Goal: Information Seeking & Learning: Check status

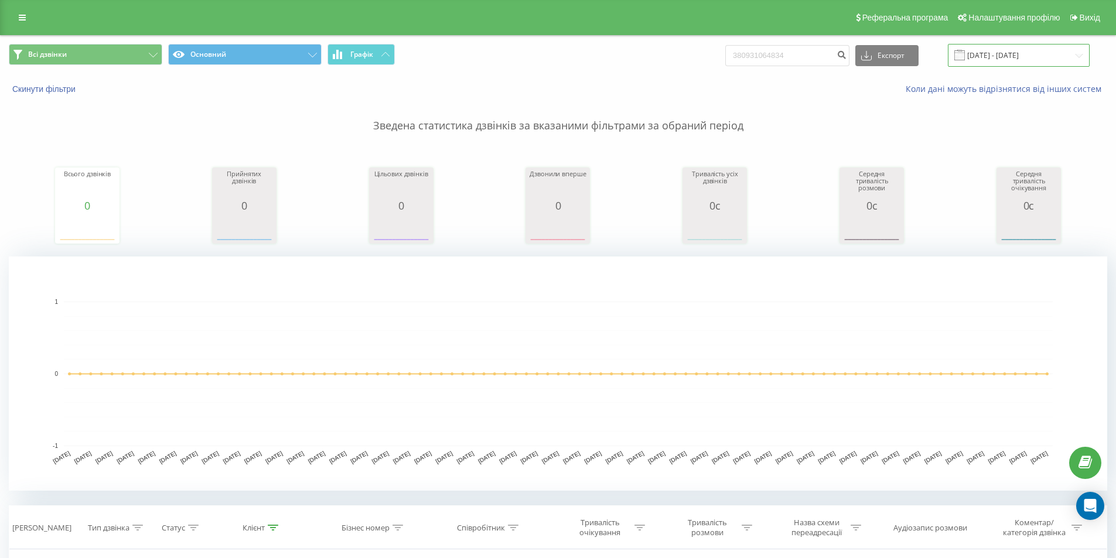
click at [1010, 52] on input "20.05.2025 - 20.08.2025" at bounding box center [1019, 55] width 142 height 23
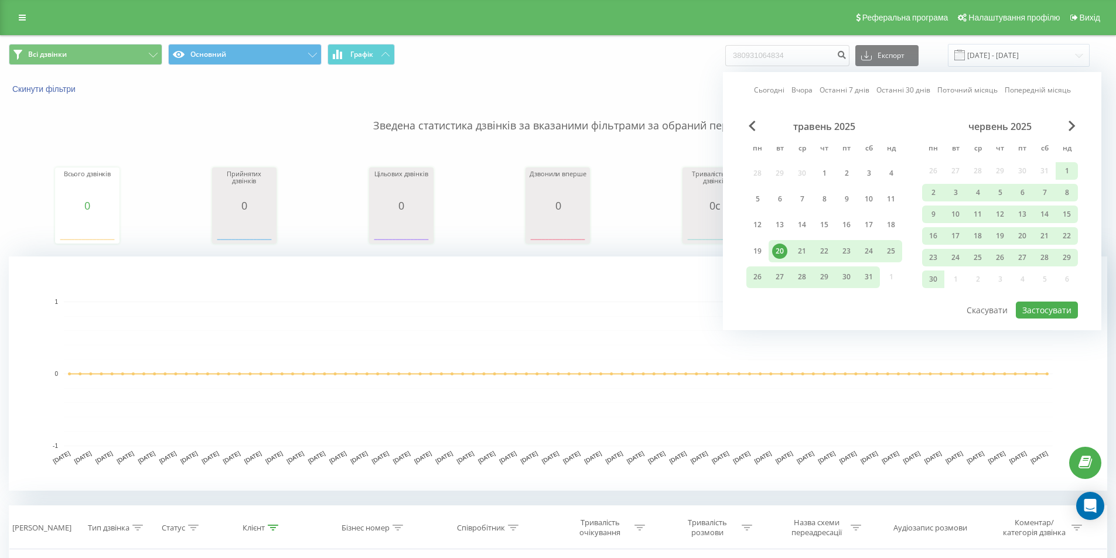
click at [780, 249] on div "20" at bounding box center [779, 251] width 15 height 15
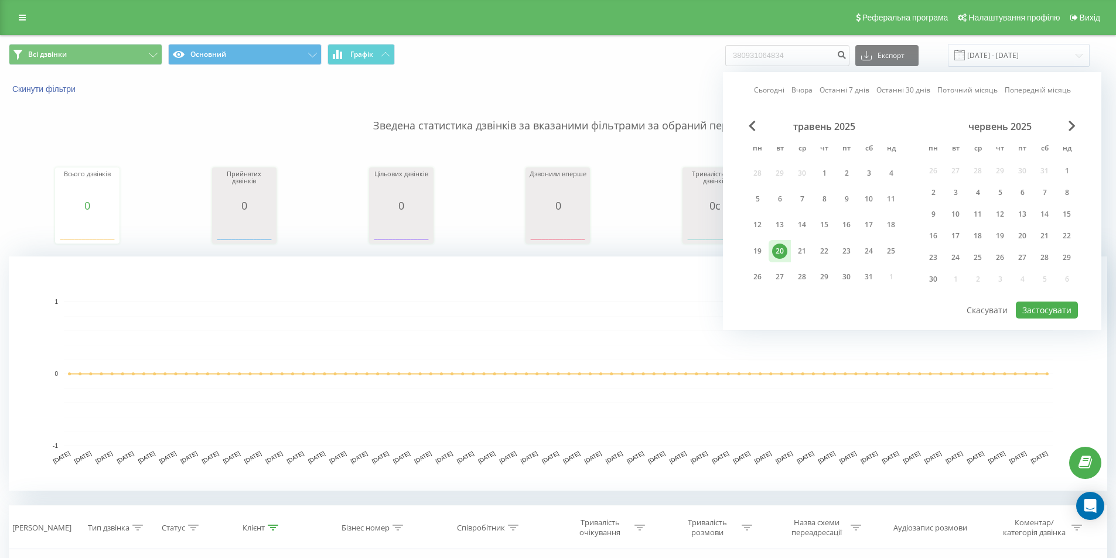
click at [780, 249] on div "20" at bounding box center [779, 251] width 15 height 15
click at [1072, 130] on span "Next Month" at bounding box center [1071, 126] width 7 height 11
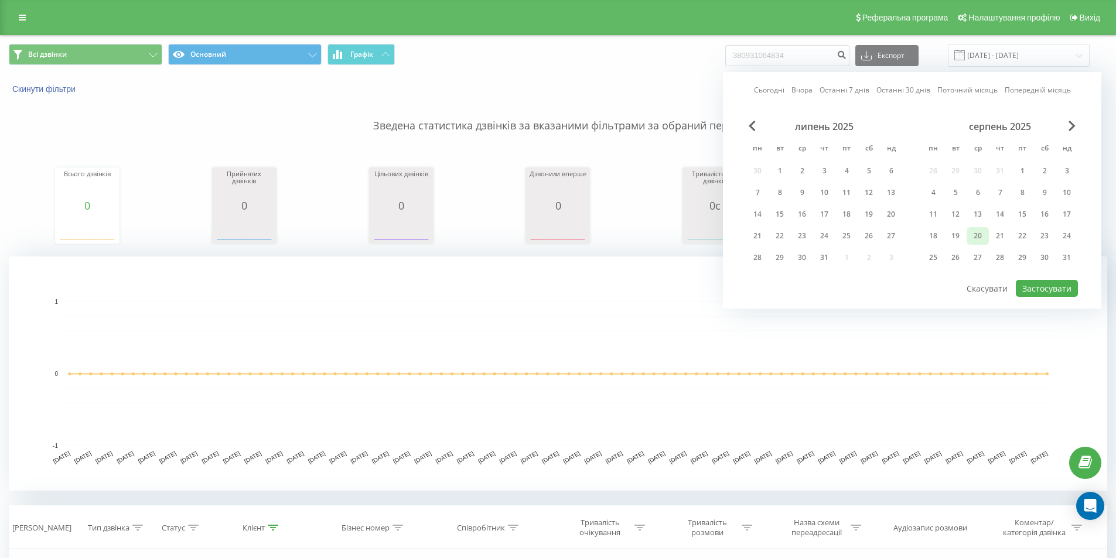
click at [981, 239] on div "20" at bounding box center [977, 235] width 15 height 15
click at [1052, 288] on button "Застосувати" at bounding box center [1046, 288] width 62 height 17
type input "[DATE] - [DATE]"
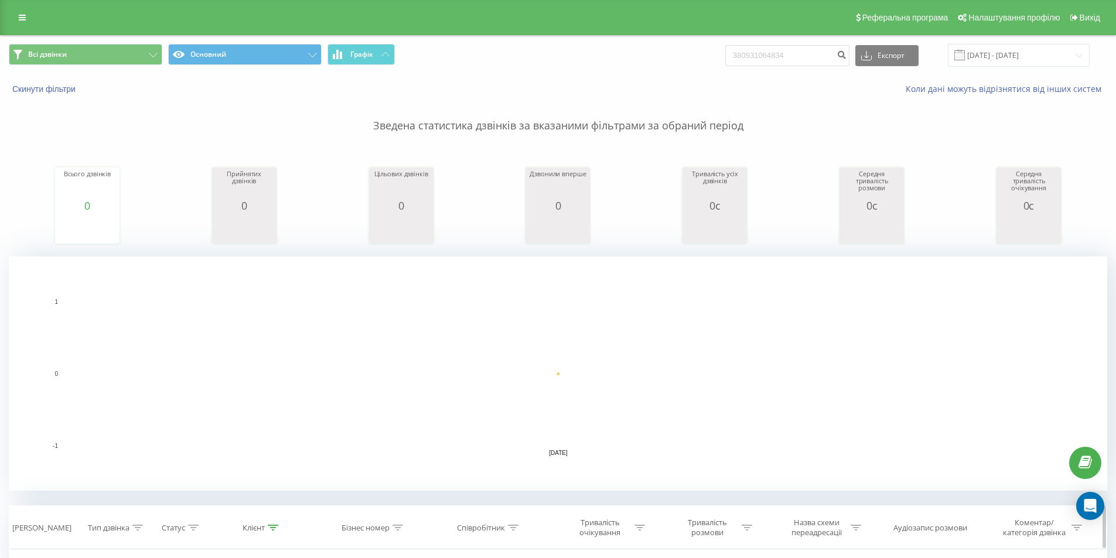
scroll to position [176, 0]
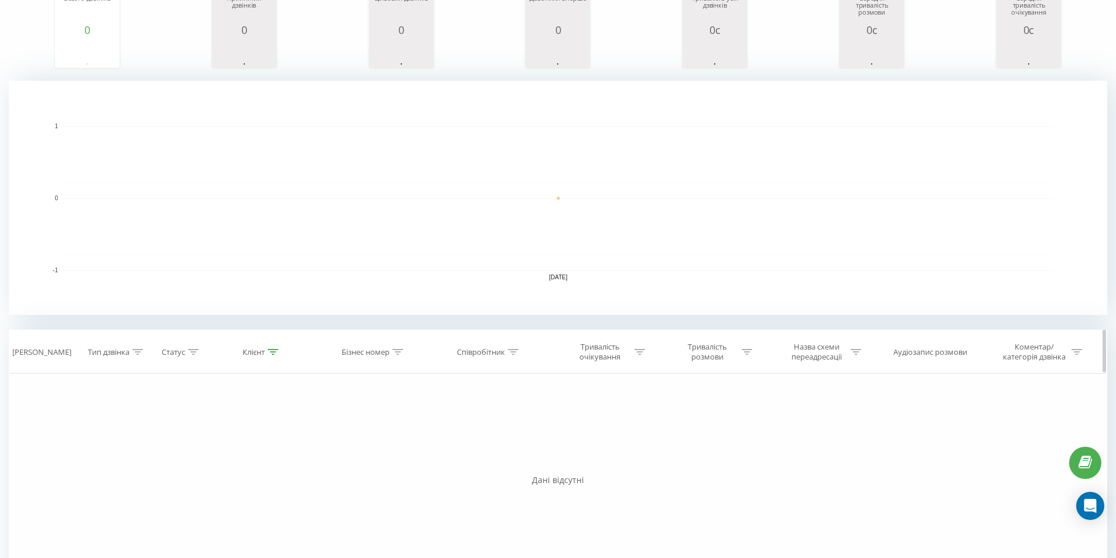
click at [515, 357] on div at bounding box center [513, 352] width 11 height 10
click at [486, 437] on input "text" at bounding box center [489, 436] width 103 height 20
type input "[PERSON_NAME] (SIP)"
click at [517, 459] on span "OK" at bounding box center [514, 459] width 33 height 18
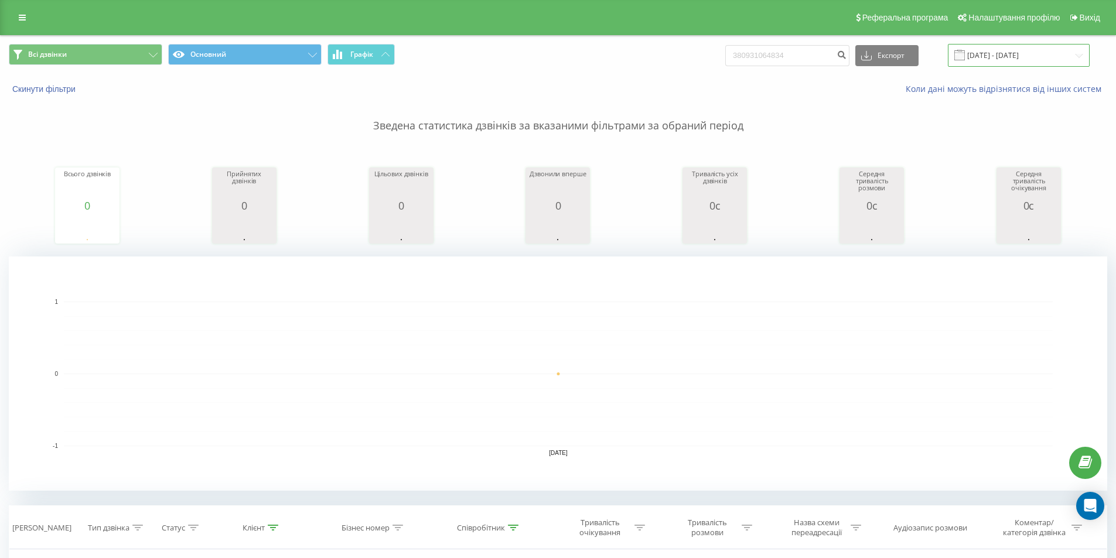
click at [997, 57] on input "[DATE] - [DATE]" at bounding box center [1019, 55] width 142 height 23
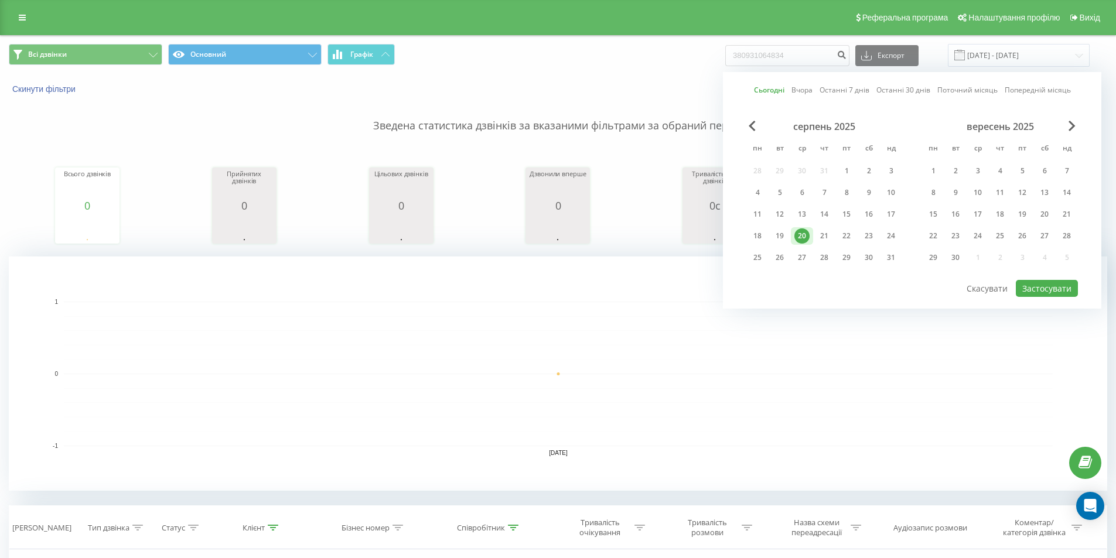
click at [800, 234] on div "20" at bounding box center [801, 235] width 15 height 15
click at [1056, 285] on button "Застосувати" at bounding box center [1046, 288] width 62 height 17
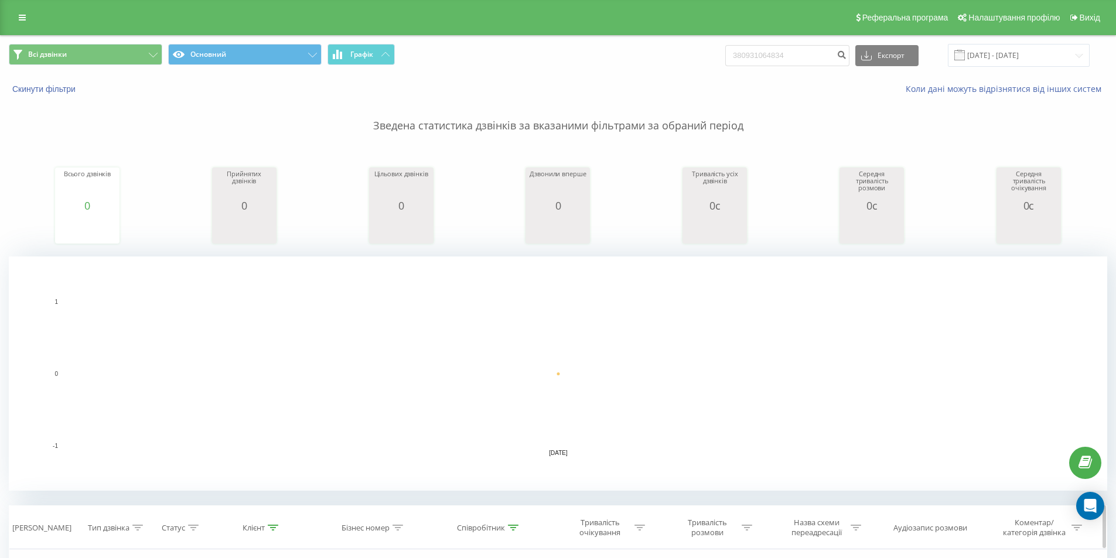
scroll to position [265, 0]
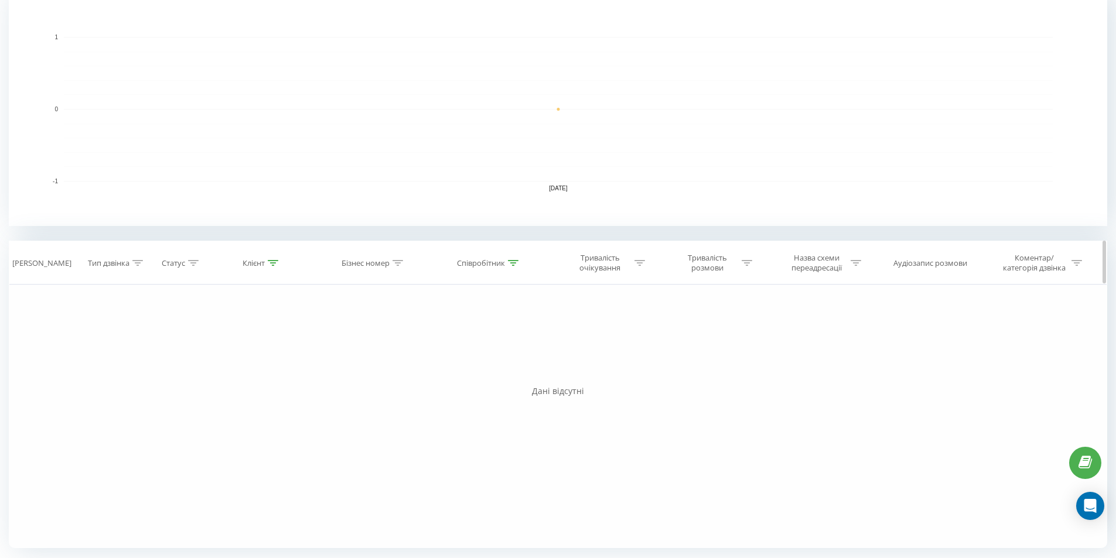
click at [200, 265] on div "Статус" at bounding box center [176, 263] width 60 height 10
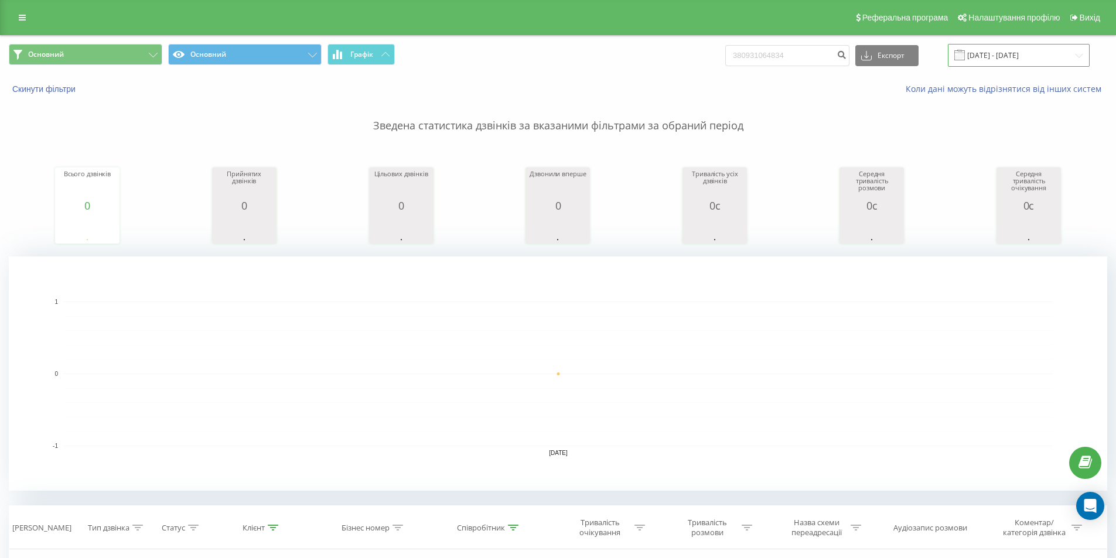
click at [980, 52] on input "[DATE] - [DATE]" at bounding box center [1019, 55] width 142 height 23
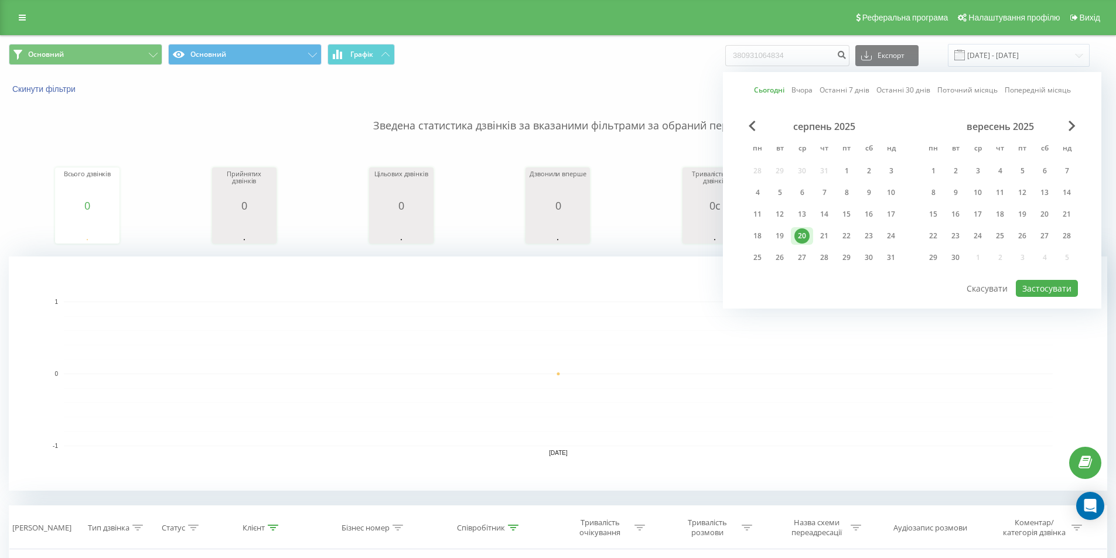
click at [802, 235] on div "20" at bounding box center [801, 235] width 15 height 15
click at [825, 361] on rect "A chart." at bounding box center [558, 374] width 989 height 145
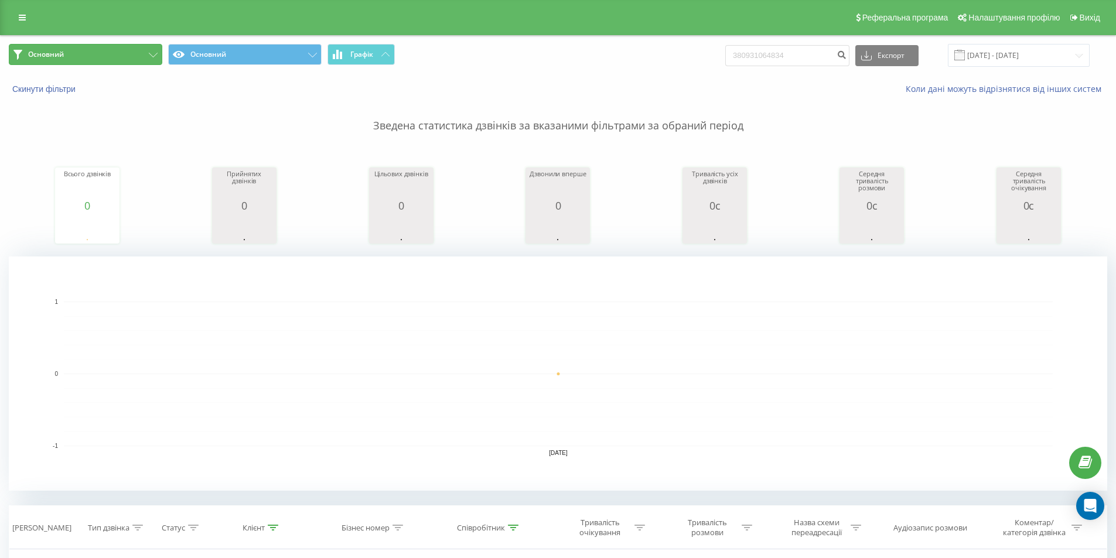
click at [80, 56] on button "Основний" at bounding box center [85, 54] width 153 height 21
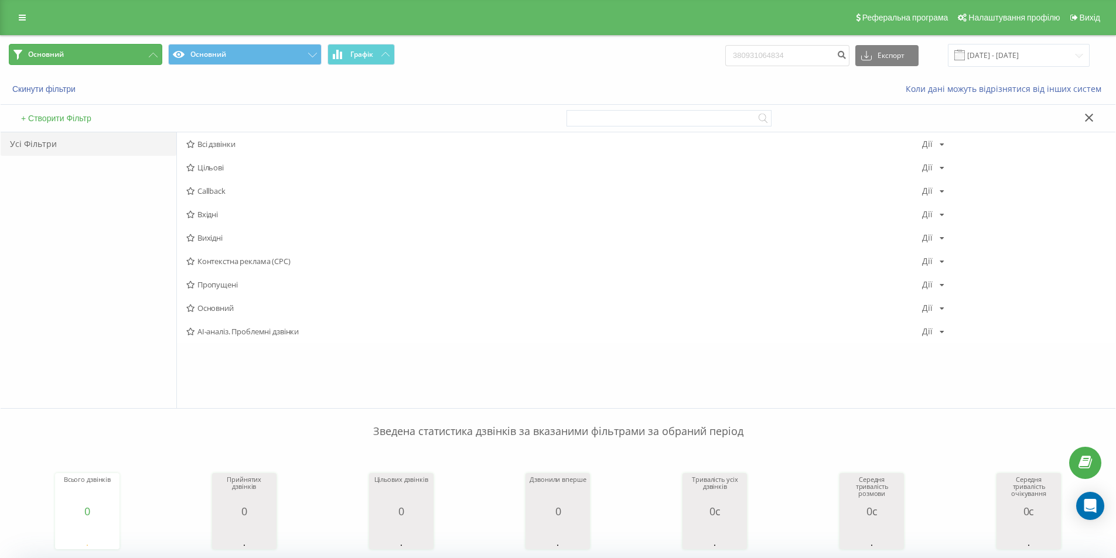
click at [77, 46] on button "Основний" at bounding box center [85, 54] width 153 height 21
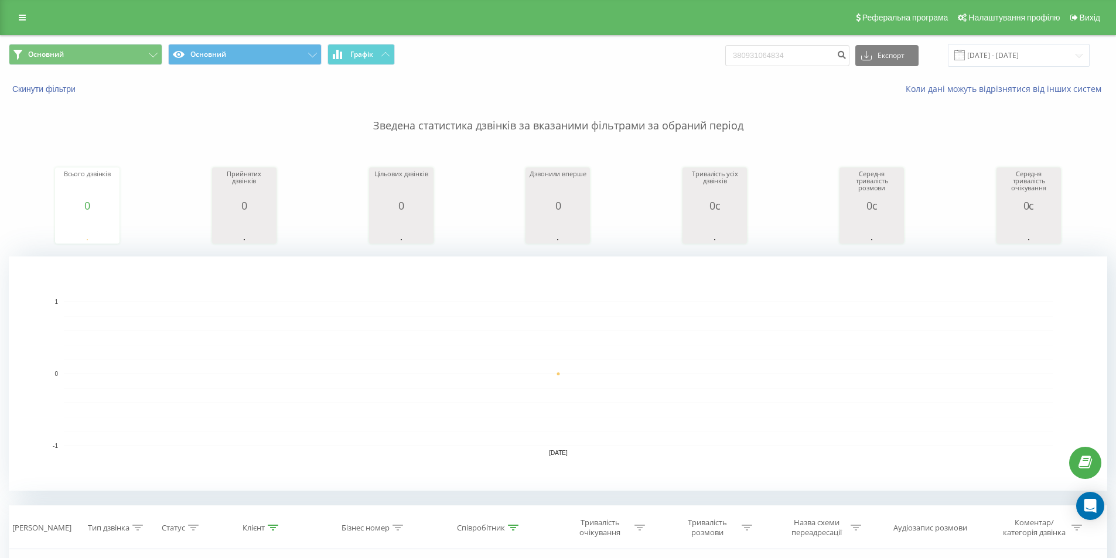
drag, startPoint x: 397, startPoint y: 303, endPoint x: 199, endPoint y: 168, distance: 239.9
click at [397, 303] on g "20.08.25 -1 0 1" at bounding box center [553, 378] width 1000 height 158
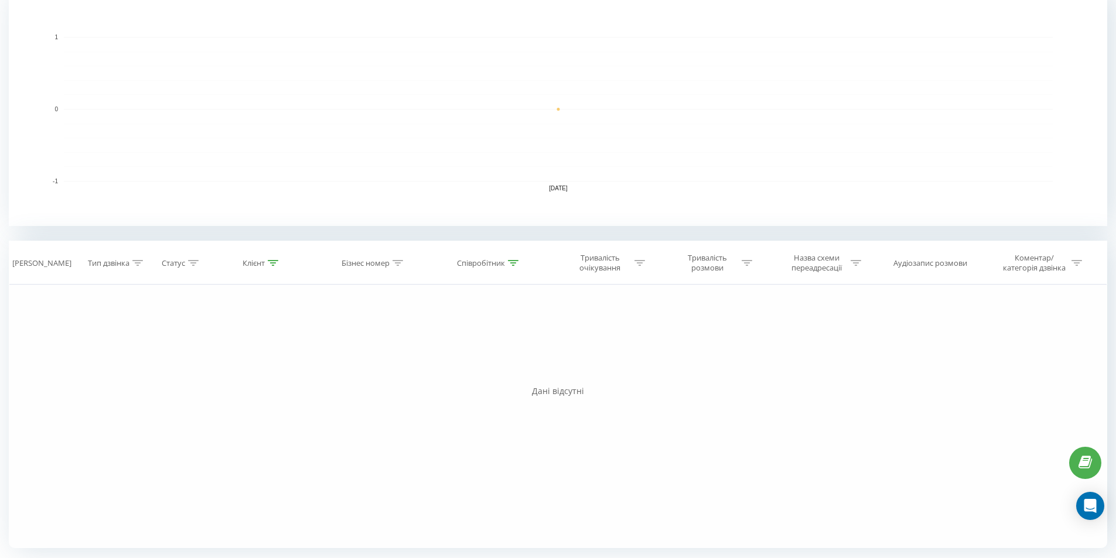
click at [355, 433] on div "Фільтрувати за умовою Дорівнює Введіть значення Скасувати OK Фільтрувати за умо…" at bounding box center [558, 417] width 1098 height 264
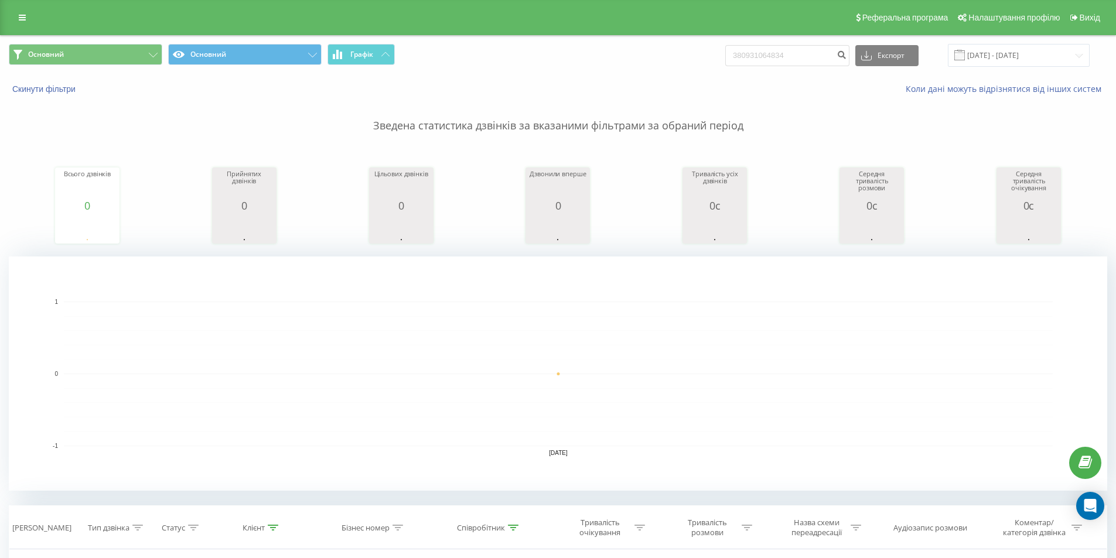
scroll to position [234, 0]
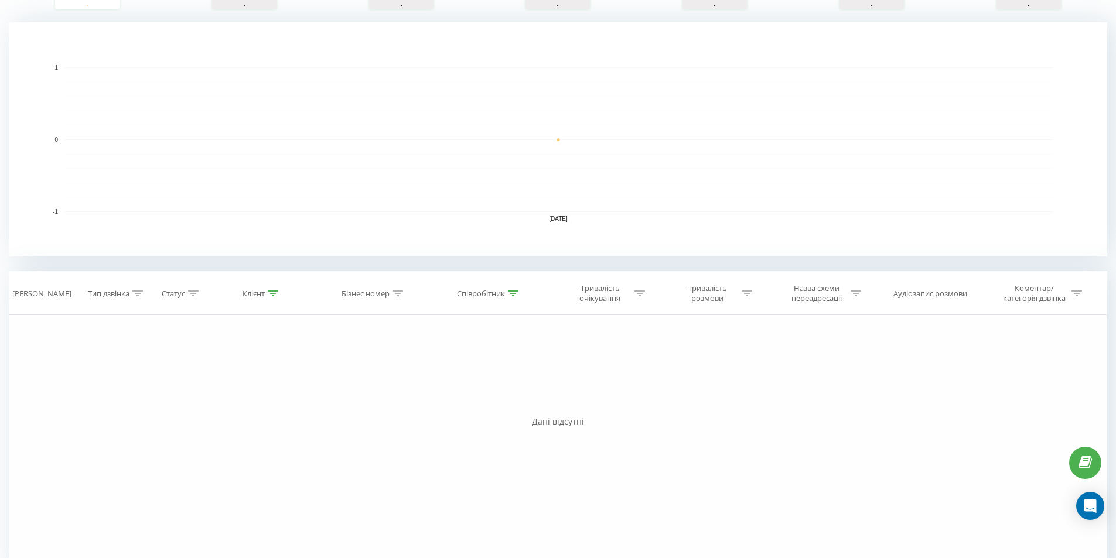
click at [575, 422] on div "Дані відсутні" at bounding box center [558, 422] width 1098 height 12
click at [540, 424] on div "Дані відсутні" at bounding box center [558, 422] width 1098 height 12
click at [570, 426] on div "Дані відсутні" at bounding box center [558, 422] width 1098 height 12
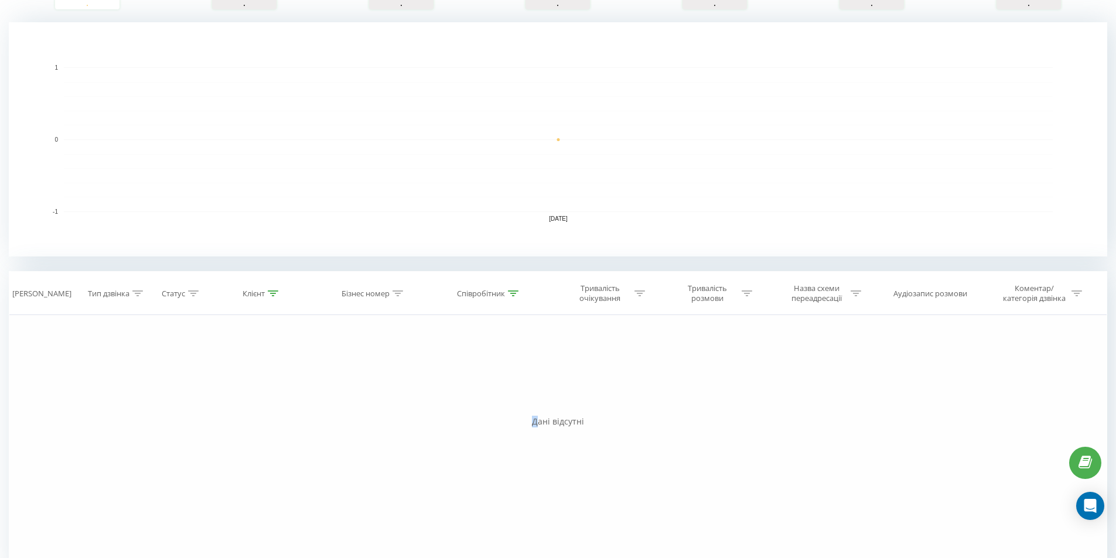
drag, startPoint x: 623, startPoint y: 428, endPoint x: 531, endPoint y: 426, distance: 92.0
click at [531, 426] on div "Дата дзвінка Тип дзвінка Статус Клієнт Бізнес номер Співробітник Тривалість очі…" at bounding box center [558, 424] width 1098 height 307
click at [531, 426] on div "Дані відсутні" at bounding box center [558, 422] width 1098 height 12
drag, startPoint x: 523, startPoint y: 431, endPoint x: 679, endPoint y: 448, distance: 157.3
click at [675, 448] on div "Фільтрувати за умовою Дорівнює Введіть значення Скасувати OK Фільтрувати за умо…" at bounding box center [558, 447] width 1098 height 264
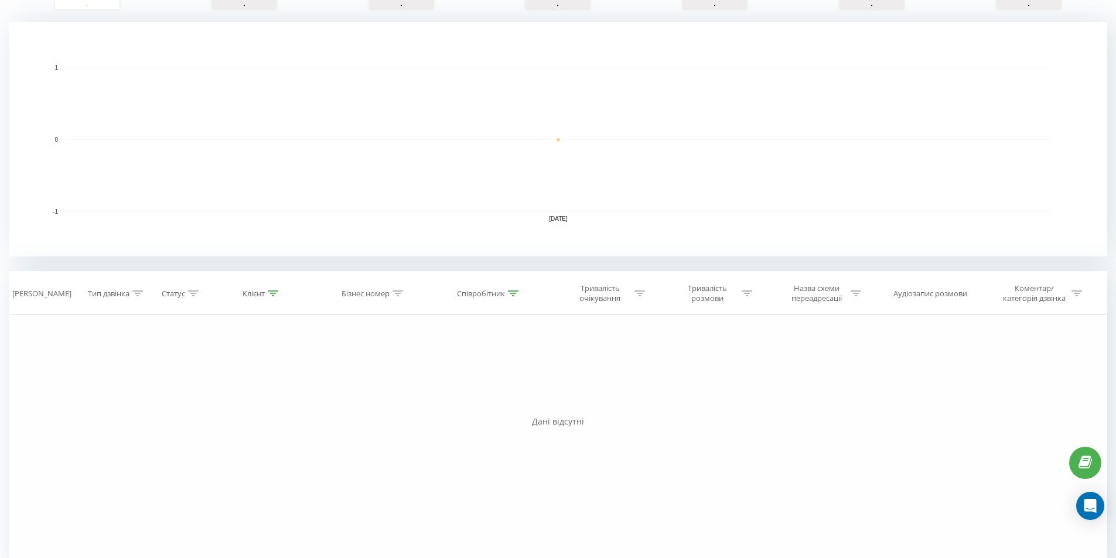
click at [679, 448] on div "Фільтрувати за умовою Дорівнює Введіть значення Скасувати OK Фільтрувати за умо…" at bounding box center [558, 447] width 1098 height 264
drag, startPoint x: 669, startPoint y: 449, endPoint x: 518, endPoint y: 414, distance: 155.6
click at [518, 414] on div "Фільтрувати за умовою Дорівнює Введіть значення Скасувати OK Фільтрувати за умо…" at bounding box center [558, 447] width 1098 height 264
drag, startPoint x: 534, startPoint y: 418, endPoint x: 602, endPoint y: 418, distance: 68.5
click at [600, 418] on div "Дані відсутні" at bounding box center [558, 422] width 1098 height 12
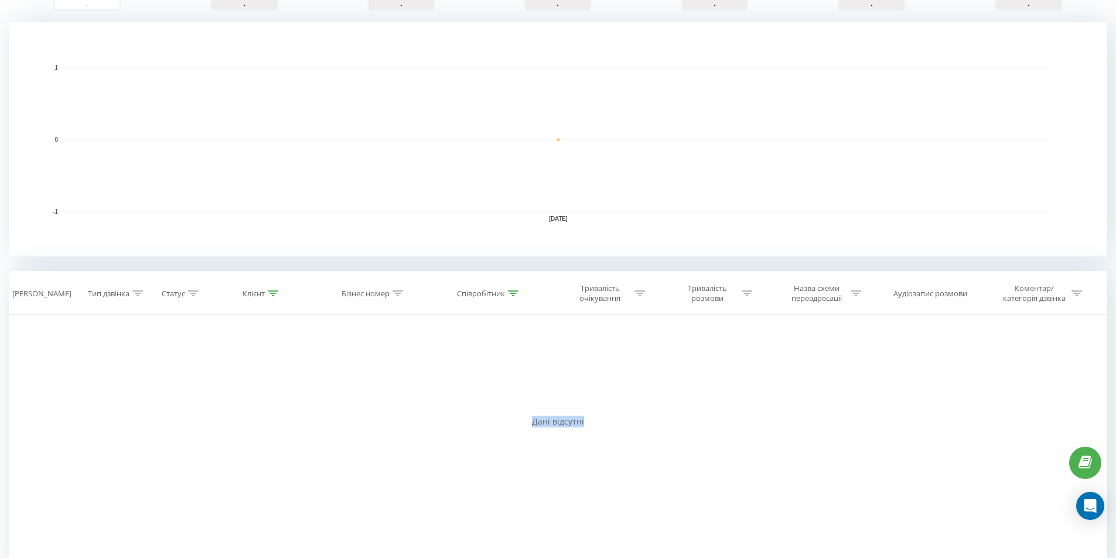
click at [602, 418] on div "Дані відсутні" at bounding box center [558, 422] width 1098 height 12
drag, startPoint x: 591, startPoint y: 420, endPoint x: 520, endPoint y: 420, distance: 70.9
click at [520, 420] on div "Дані відсутні" at bounding box center [558, 422] width 1098 height 12
drag, startPoint x: 520, startPoint y: 420, endPoint x: 625, endPoint y: 419, distance: 105.4
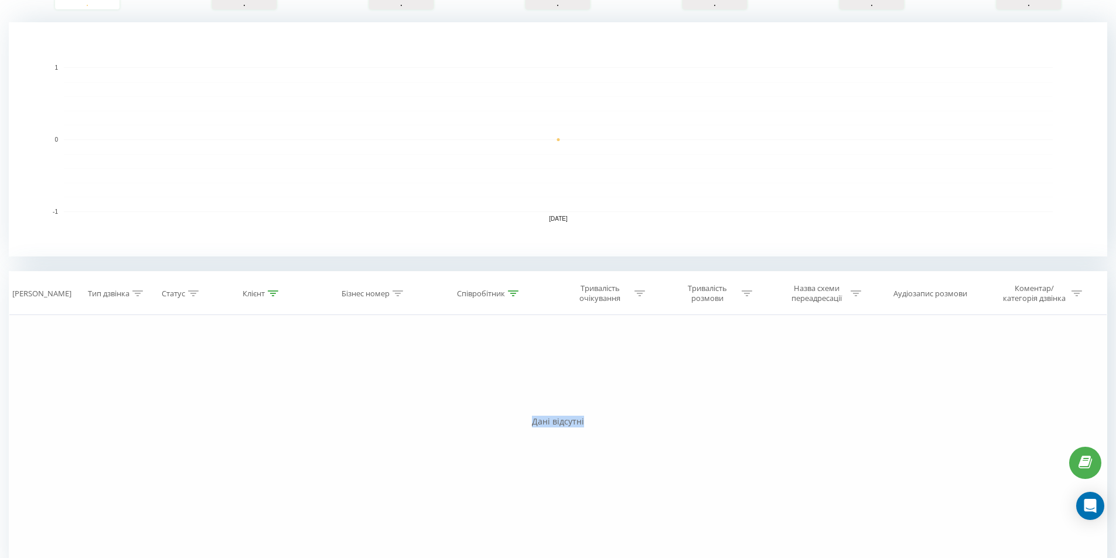
click at [625, 419] on div "Дані відсутні" at bounding box center [558, 422] width 1098 height 12
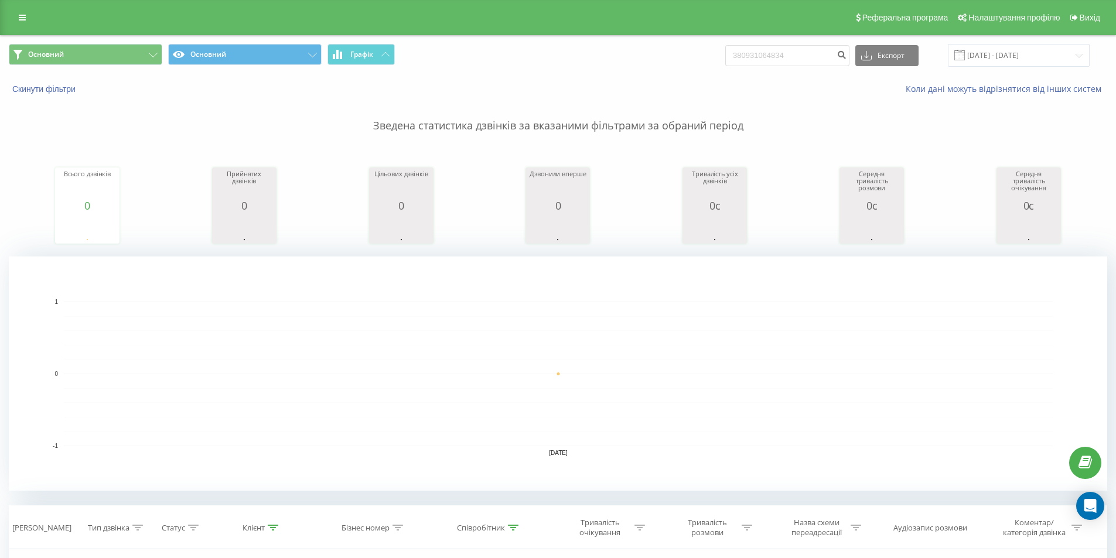
click at [616, 439] on rect "A chart." at bounding box center [558, 374] width 989 height 145
click at [490, 369] on rect "A chart." at bounding box center [558, 374] width 989 height 145
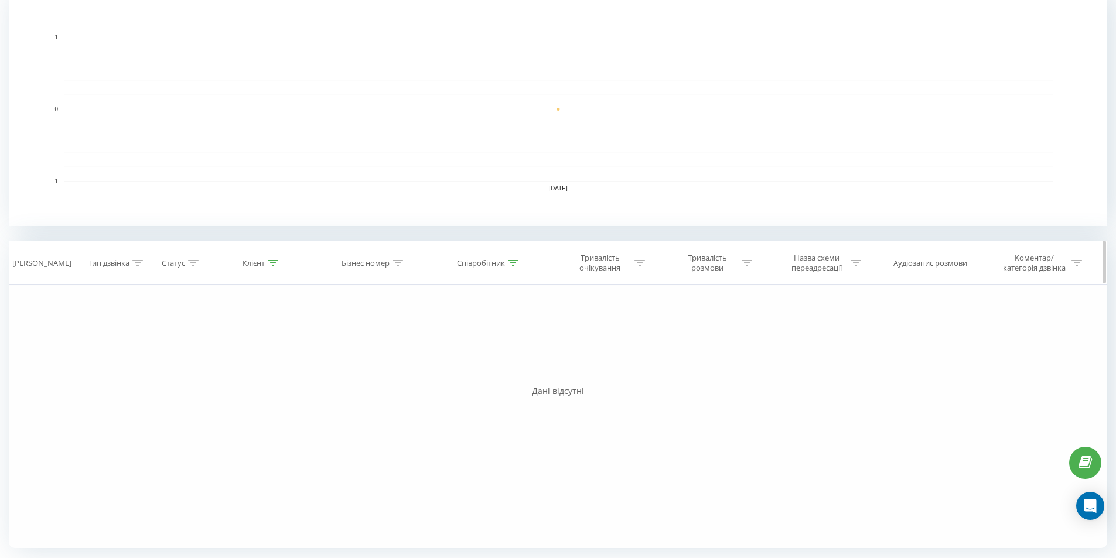
click at [273, 268] on div at bounding box center [273, 263] width 11 height 10
click at [285, 348] on input "380931064834" at bounding box center [262, 347] width 103 height 20
click button "OK" at bounding box center [287, 370] width 50 height 15
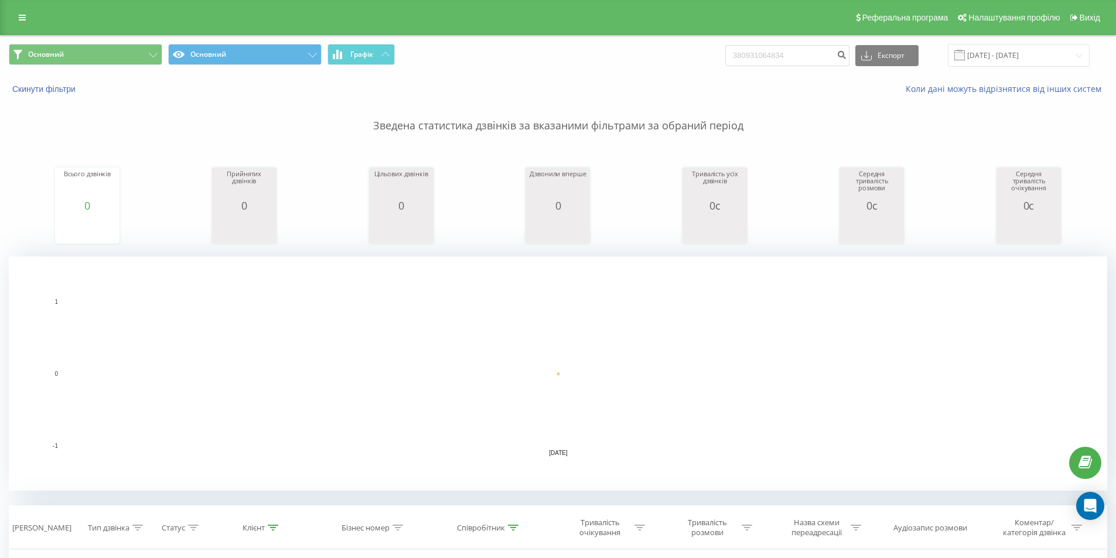
scroll to position [234, 0]
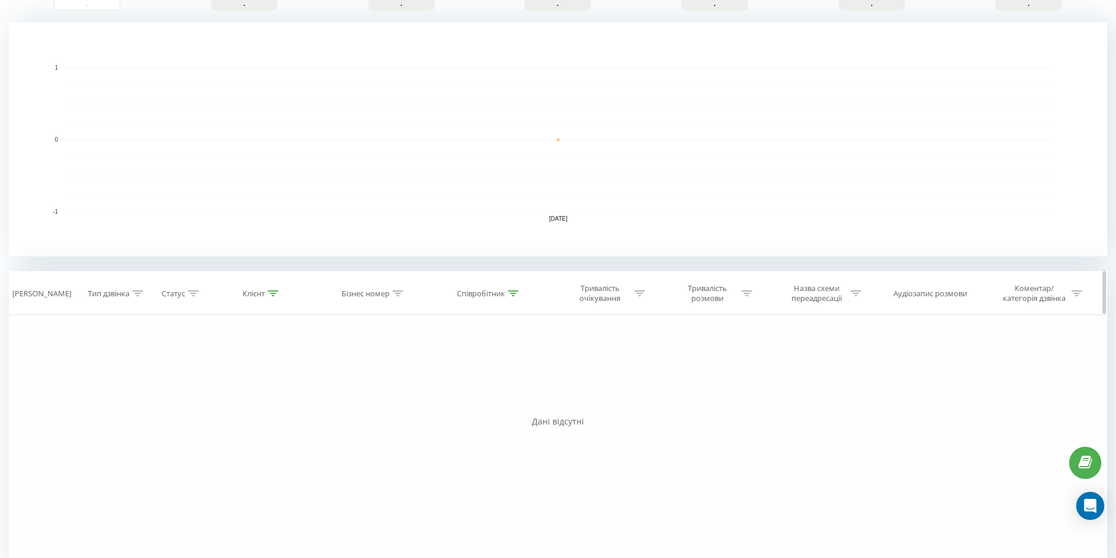
click at [272, 290] on icon at bounding box center [273, 293] width 11 height 6
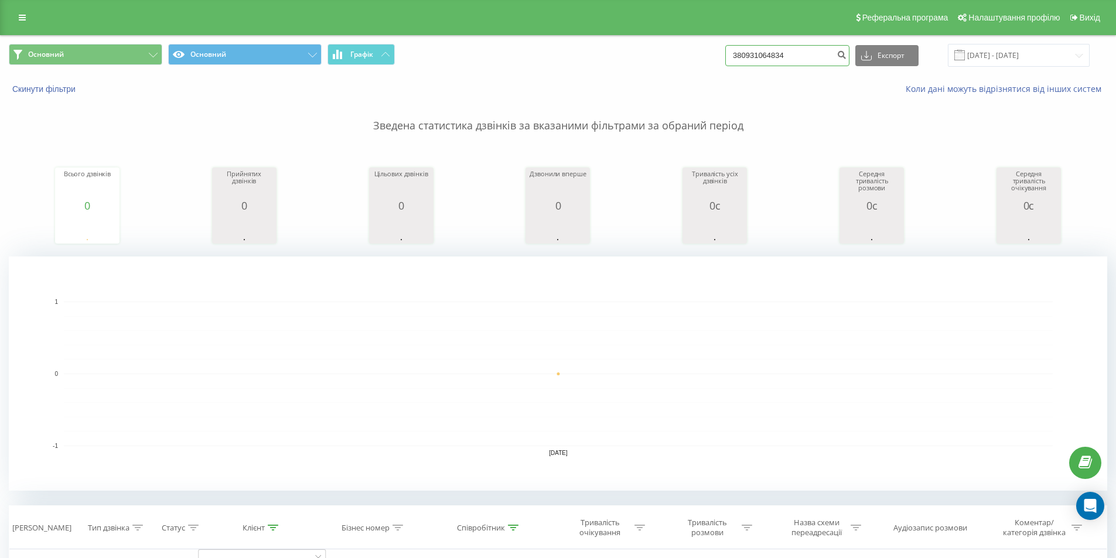
click at [816, 60] on input "380931064834" at bounding box center [787, 55] width 124 height 21
click at [849, 61] on button "submit" at bounding box center [841, 55] width 16 height 21
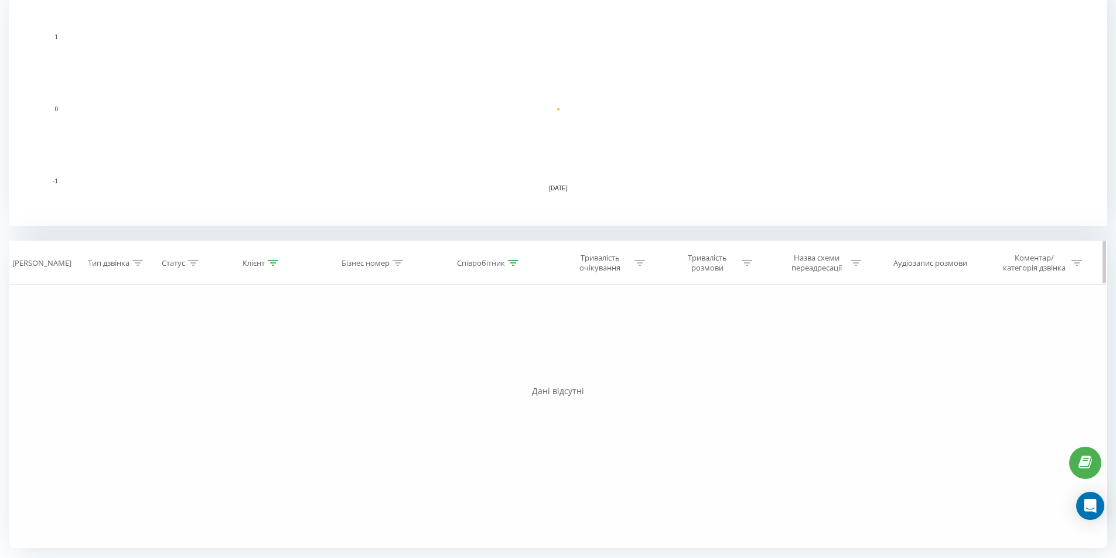
click at [272, 264] on icon at bounding box center [273, 263] width 11 height 6
click at [286, 348] on input "380931064834" at bounding box center [262, 347] width 103 height 20
click at [285, 364] on span "OK" at bounding box center [287, 370] width 33 height 18
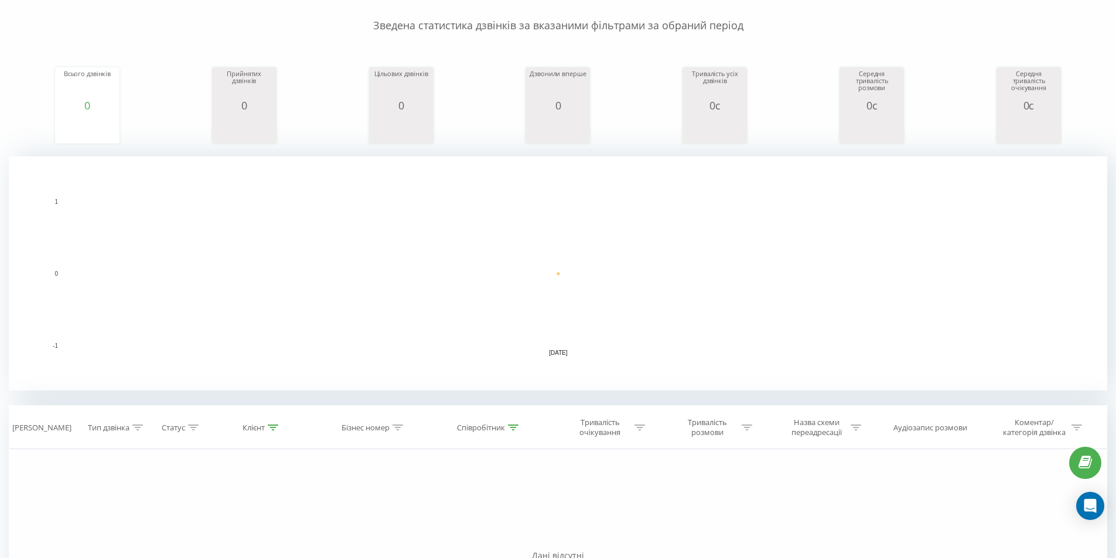
scroll to position [0, 0]
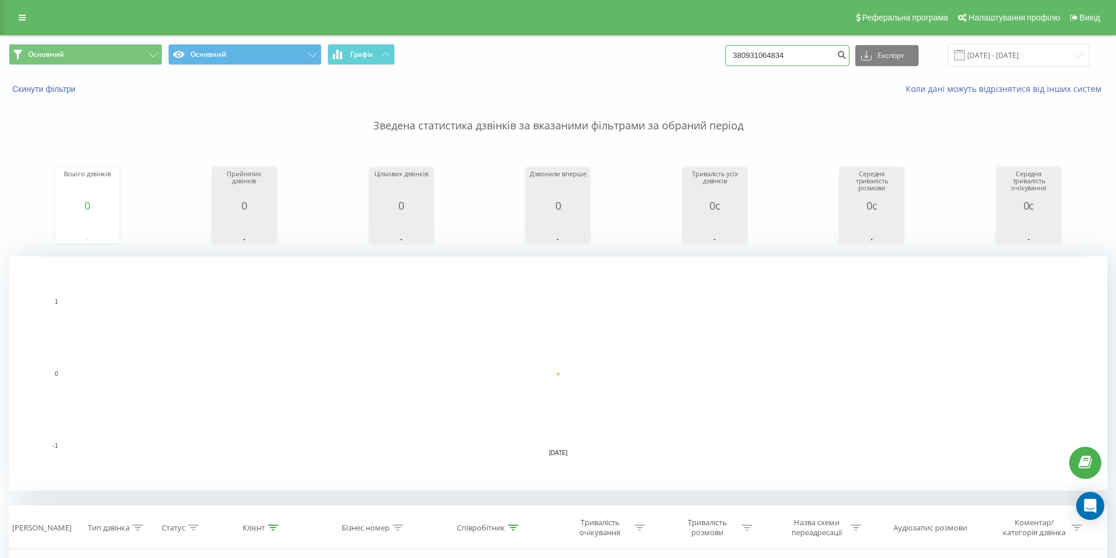
click at [805, 53] on input "380931064834" at bounding box center [787, 55] width 124 height 21
click at [803, 55] on input "380931064834" at bounding box center [787, 55] width 124 height 21
click at [847, 58] on button "submit" at bounding box center [841, 55] width 16 height 21
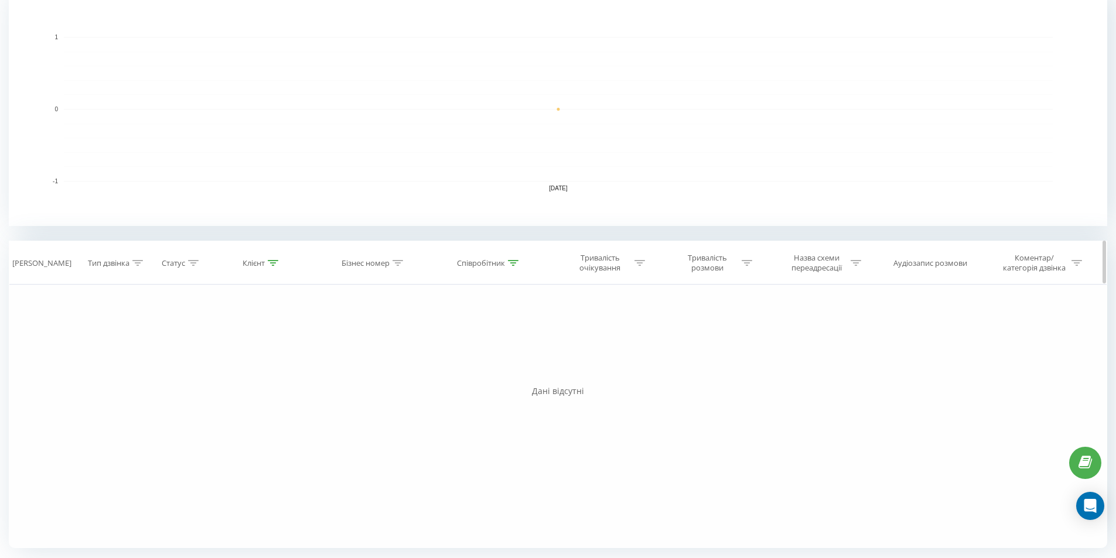
click at [271, 266] on div at bounding box center [273, 263] width 11 height 10
click at [291, 344] on input "text" at bounding box center [262, 347] width 103 height 20
click at [419, 356] on div "Фільтрувати за умовою Дорівнює Введіть значення Скасувати OK Фільтрувати за умо…" at bounding box center [558, 417] width 1098 height 264
click at [292, 370] on span "OK" at bounding box center [287, 370] width 33 height 18
click at [198, 266] on div at bounding box center [193, 263] width 11 height 10
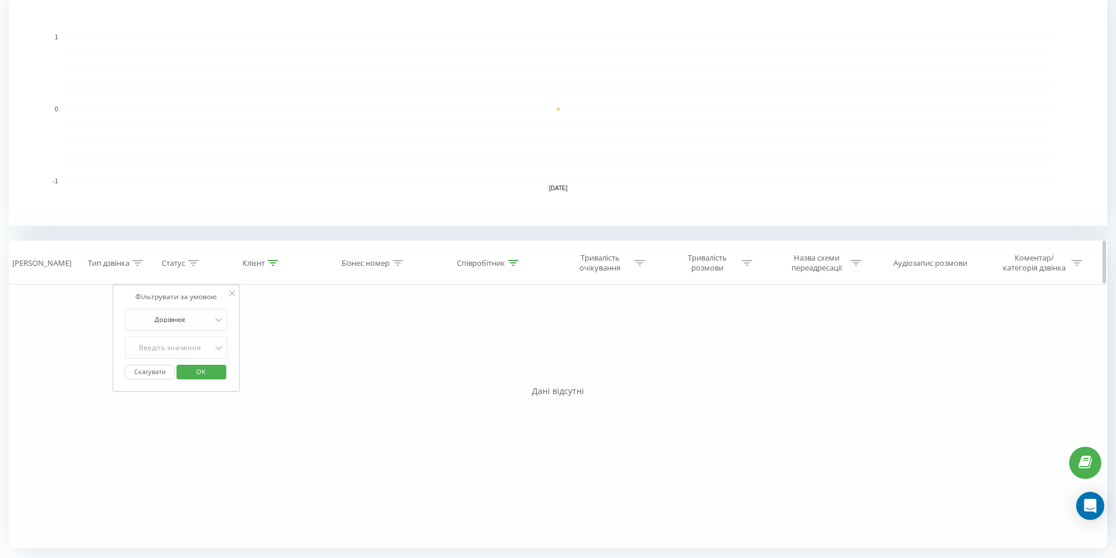
click at [517, 266] on div at bounding box center [513, 263] width 11 height 10
click at [511, 372] on span "OK" at bounding box center [514, 370] width 33 height 18
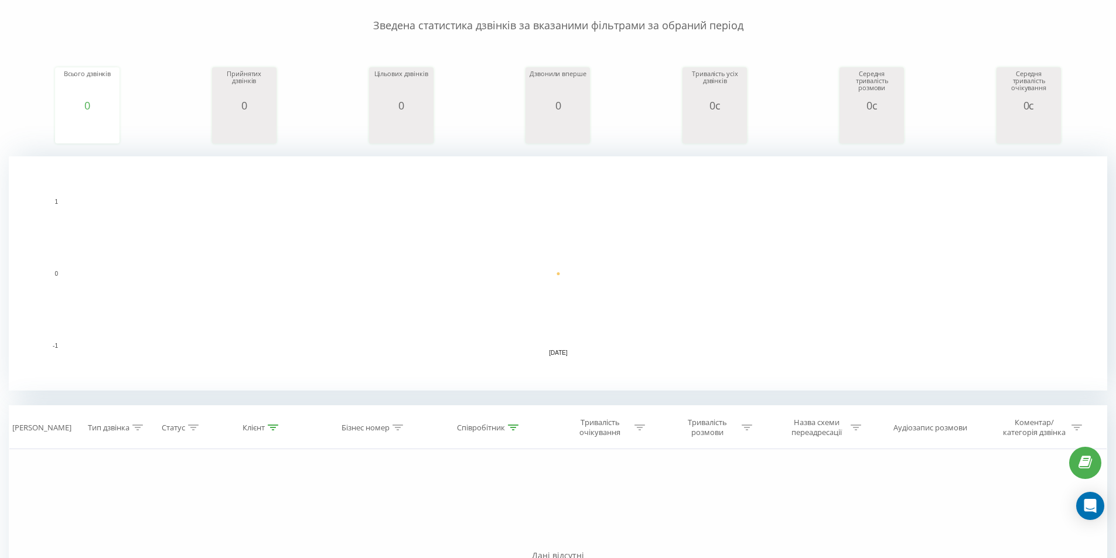
scroll to position [0, 0]
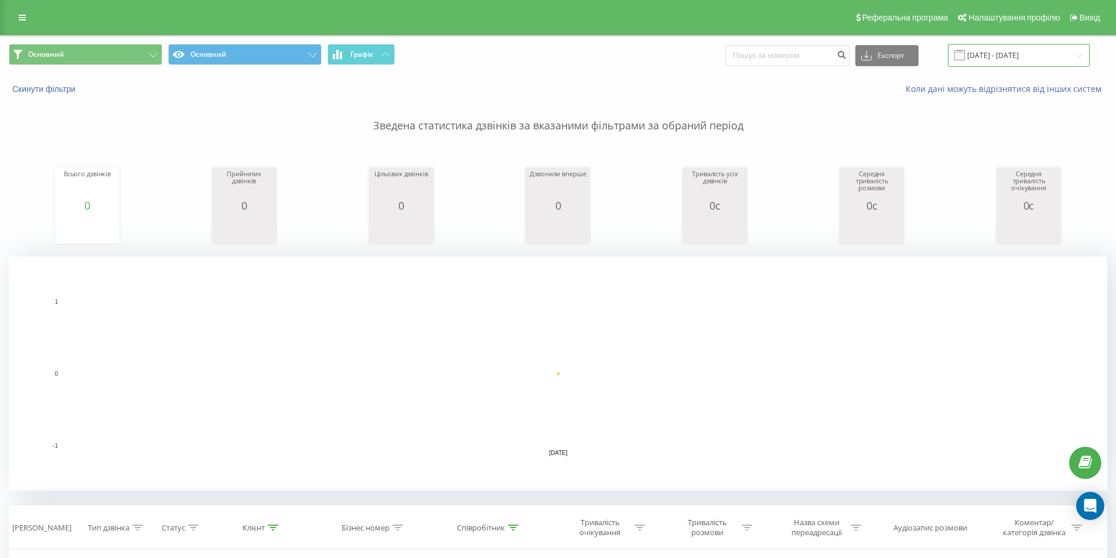
click at [993, 52] on input "[DATE] - [DATE]" at bounding box center [1019, 55] width 142 height 23
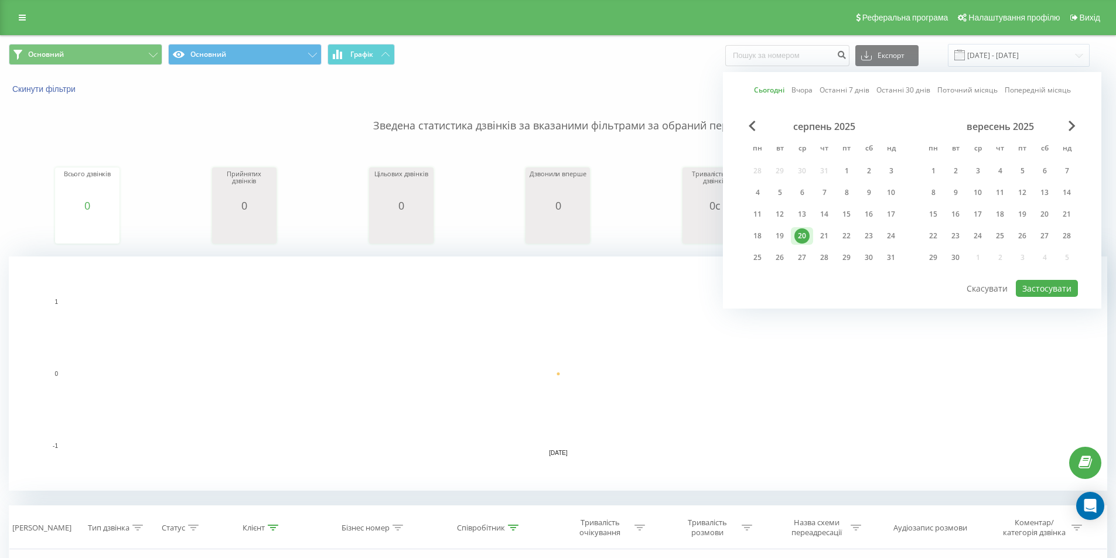
click at [470, 141] on div "Зведена статистика дзвінків за вказаними фільтрами за обраний період Всього дзв…" at bounding box center [558, 293] width 1098 height 396
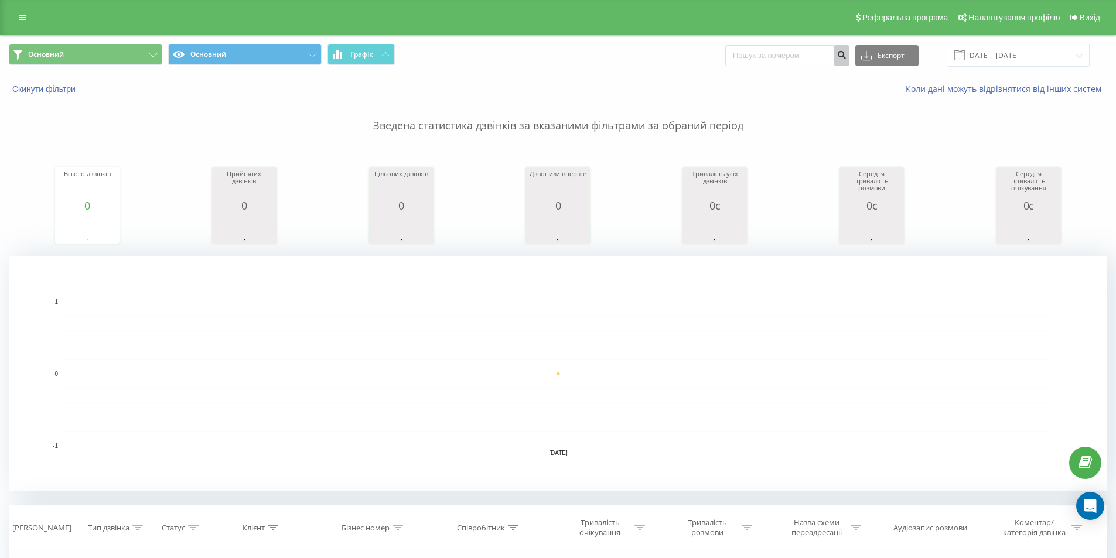
click at [846, 52] on icon "submit" at bounding box center [841, 53] width 10 height 7
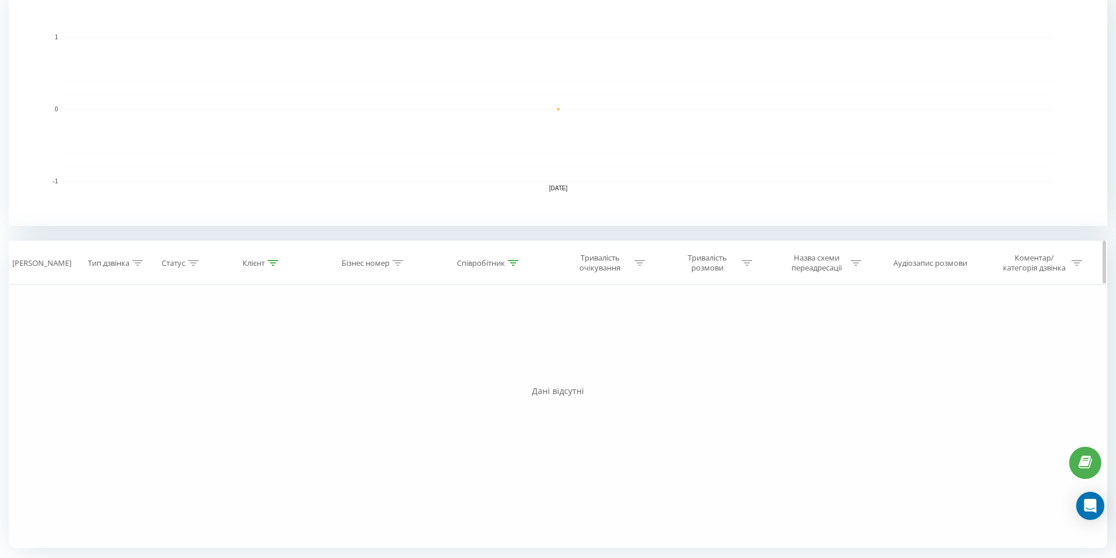
click at [275, 261] on icon at bounding box center [273, 263] width 11 height 6
click at [398, 271] on th "Бізнес номер" at bounding box center [373, 262] width 111 height 43
click at [399, 268] on div at bounding box center [397, 263] width 11 height 10
drag, startPoint x: 435, startPoint y: 264, endPoint x: 525, endPoint y: 260, distance: 90.3
click at [436, 264] on div "Співробітник" at bounding box center [489, 263] width 120 height 10
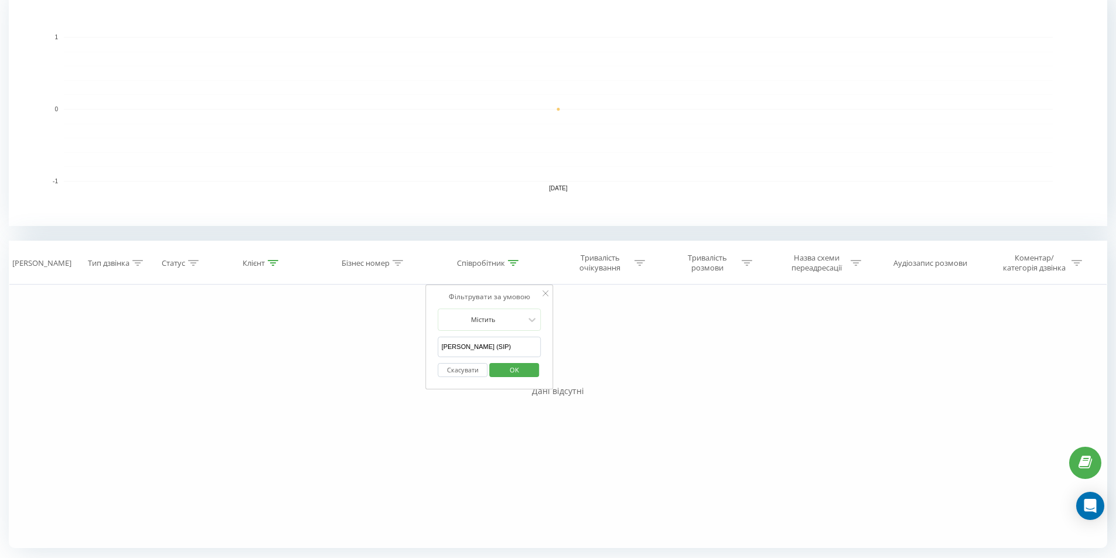
click at [507, 364] on span "OK" at bounding box center [514, 370] width 33 height 18
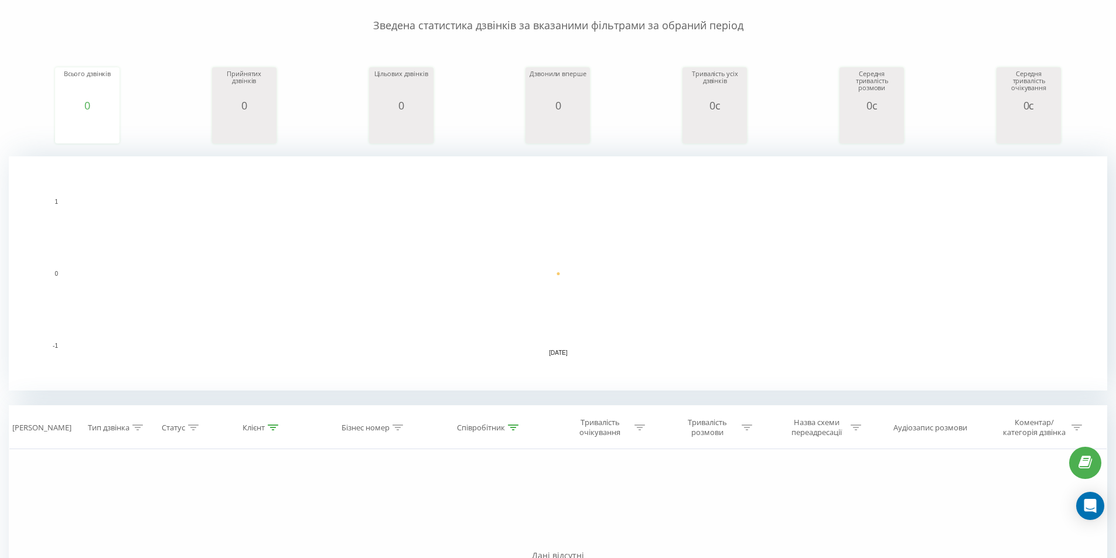
scroll to position [0, 0]
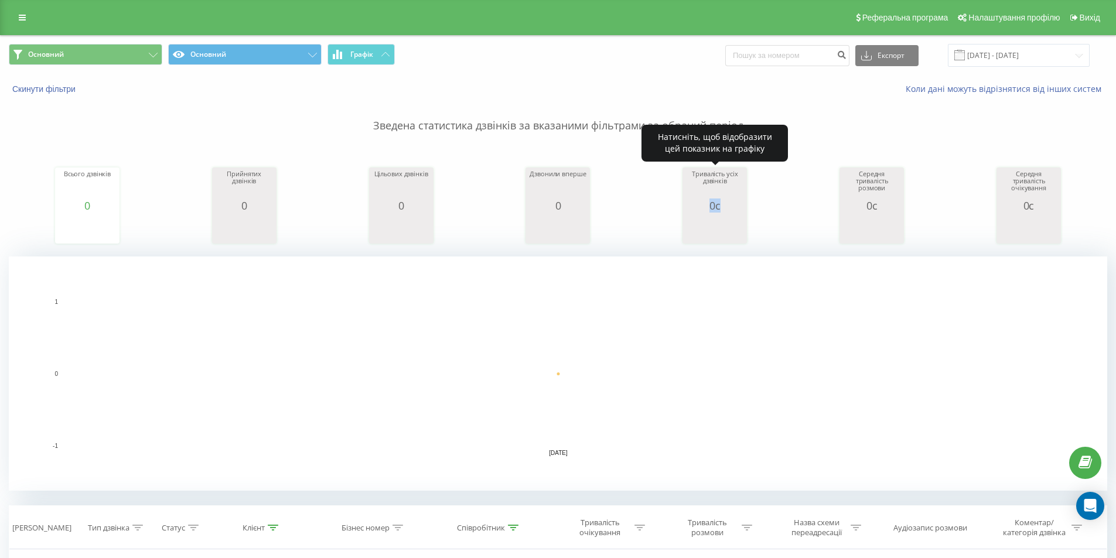
drag, startPoint x: 694, startPoint y: 206, endPoint x: 763, endPoint y: 209, distance: 69.2
click at [763, 209] on div "Всього дзвінків 0 date totalCalls 20.08.25 0 20.08.25 Прийнятих дзвінків 0 date…" at bounding box center [558, 194] width 1098 height 101
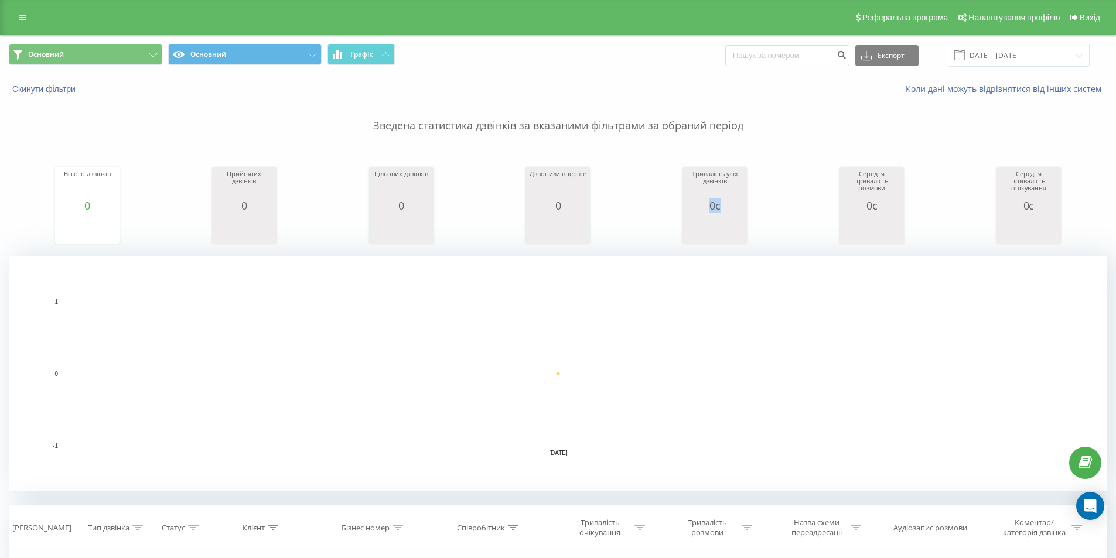
click at [763, 209] on div "Всього дзвінків 0 date totalCalls 20.08.25 0 20.08.25 Прийнятих дзвінків 0 date…" at bounding box center [558, 194] width 1098 height 101
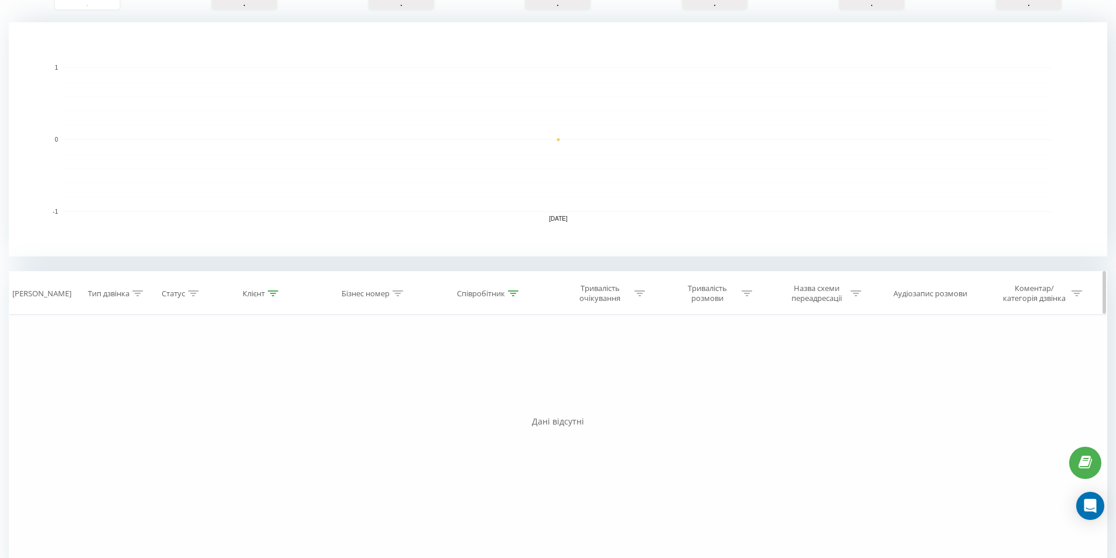
click at [508, 293] on div "Співробітник" at bounding box center [487, 294] width 61 height 10
click at [518, 292] on icon at bounding box center [513, 293] width 11 height 6
click at [517, 407] on span "OK" at bounding box center [514, 400] width 33 height 18
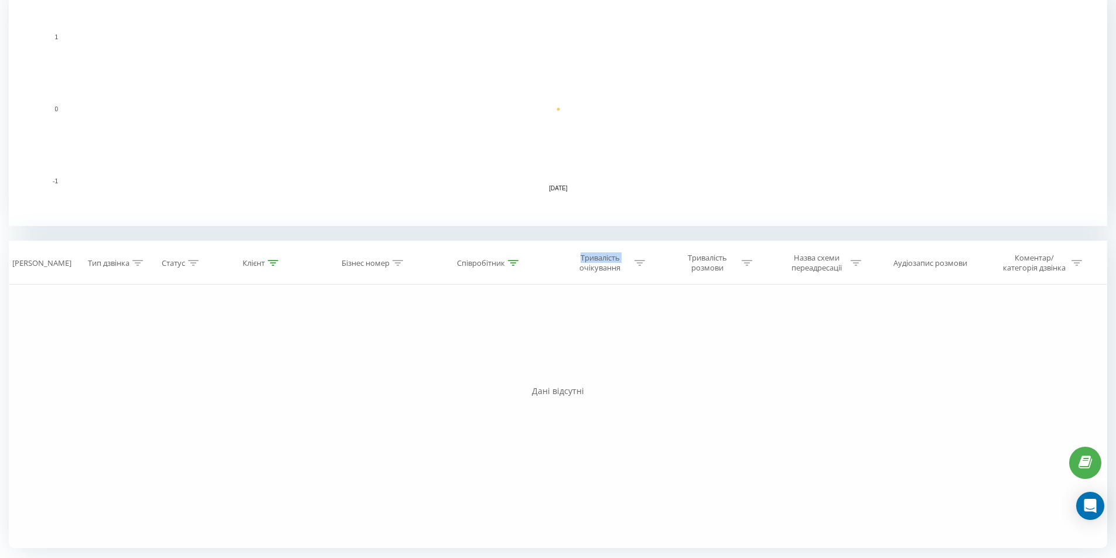
scroll to position [0, 0]
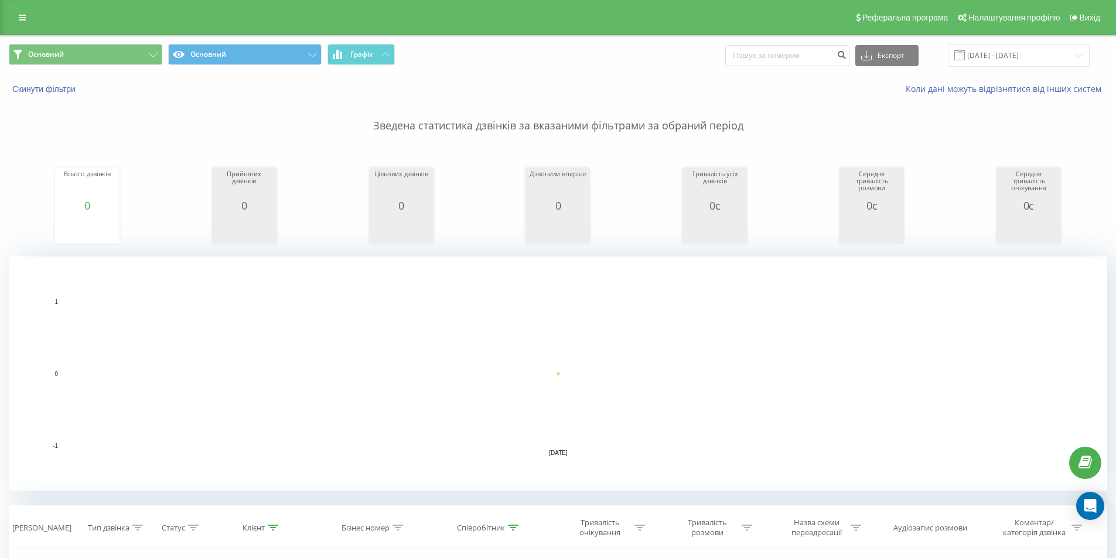
click at [593, 394] on rect "A chart." at bounding box center [558, 374] width 989 height 145
click at [1002, 52] on input "[DATE] - [DATE]" at bounding box center [1019, 55] width 142 height 23
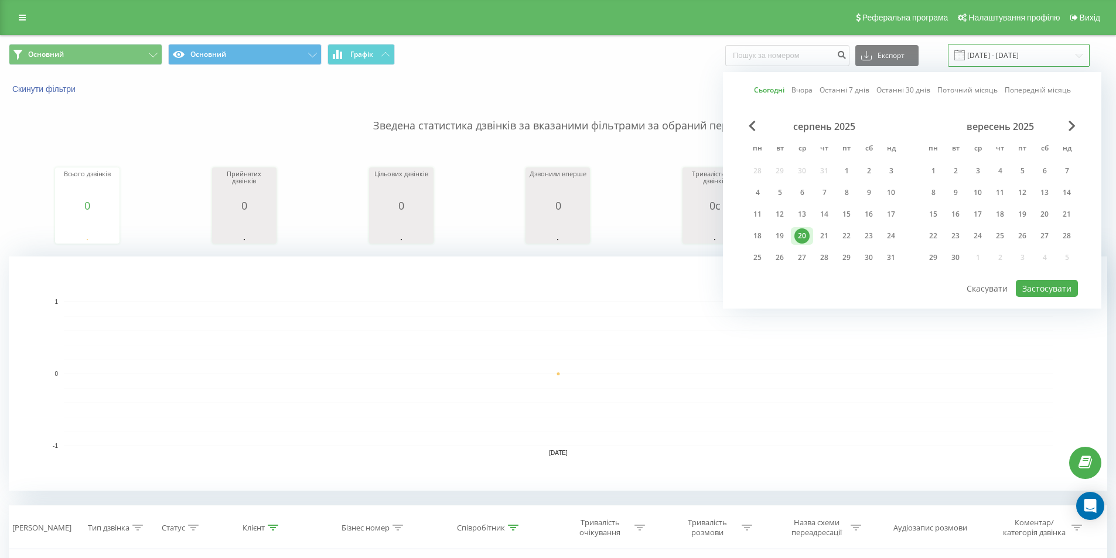
click at [1002, 52] on input "[DATE] - [DATE]" at bounding box center [1019, 55] width 142 height 23
click at [804, 234] on div "20" at bounding box center [801, 235] width 15 height 15
drag, startPoint x: 804, startPoint y: 234, endPoint x: 812, endPoint y: 238, distance: 8.9
click at [804, 234] on div "20" at bounding box center [801, 235] width 15 height 15
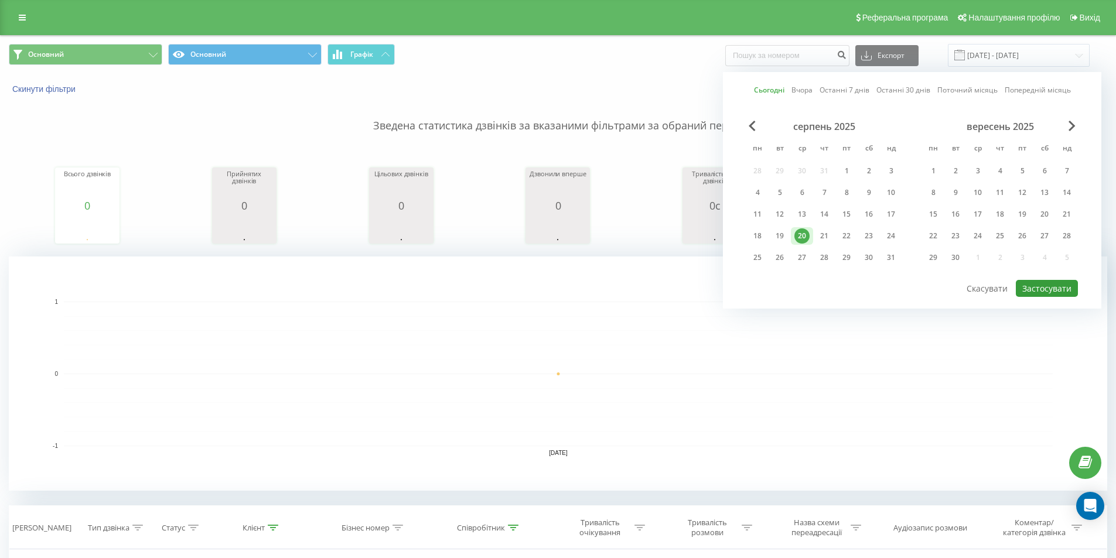
click at [1058, 286] on button "Застосувати" at bounding box center [1046, 288] width 62 height 17
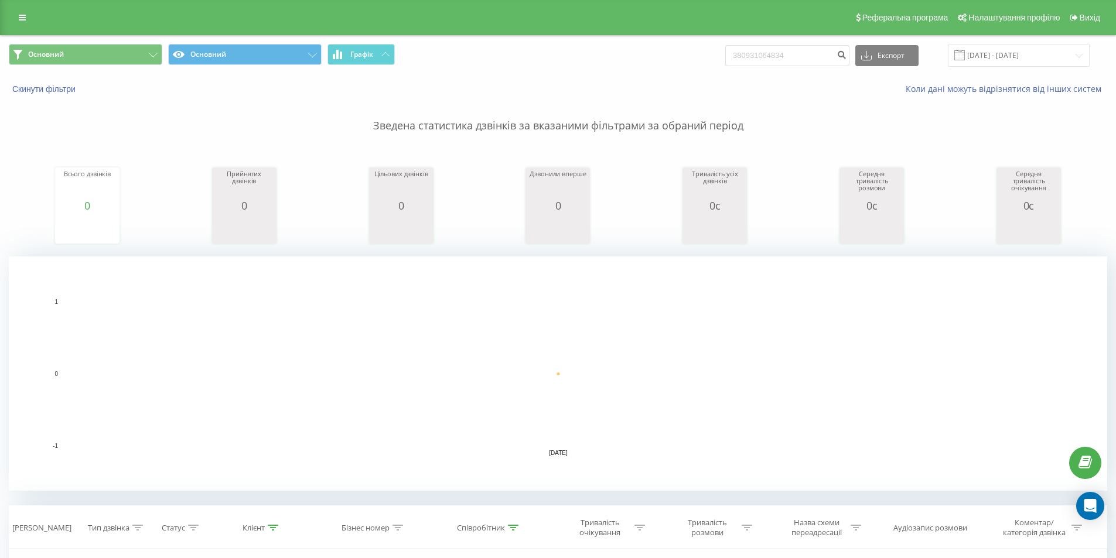
scroll to position [265, 0]
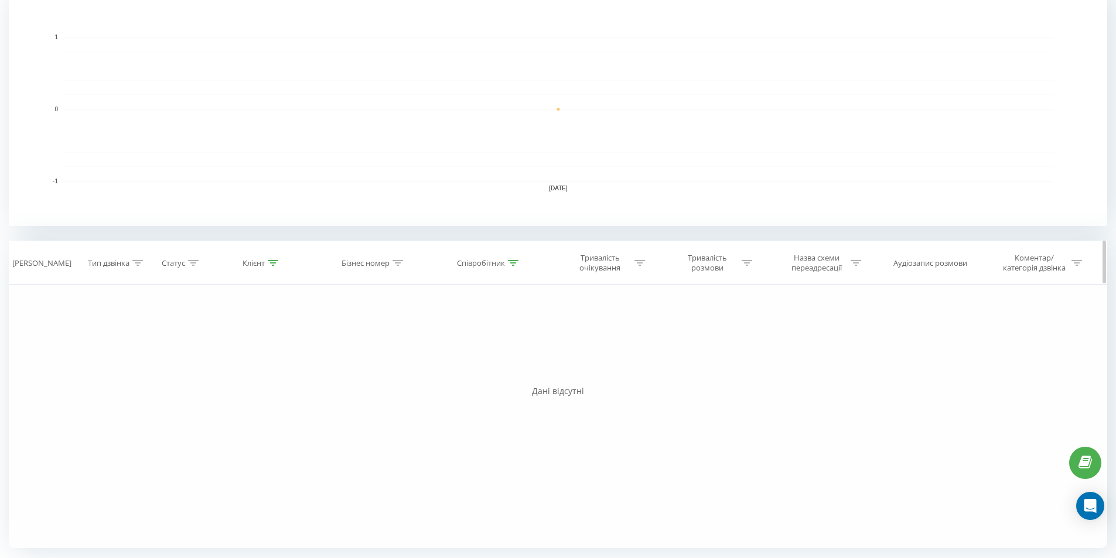
click at [200, 263] on div "Статус" at bounding box center [176, 263] width 60 height 10
click at [197, 266] on div at bounding box center [193, 263] width 11 height 10
click at [135, 268] on div at bounding box center [137, 263] width 11 height 10
click at [193, 265] on icon at bounding box center [193, 263] width 11 height 6
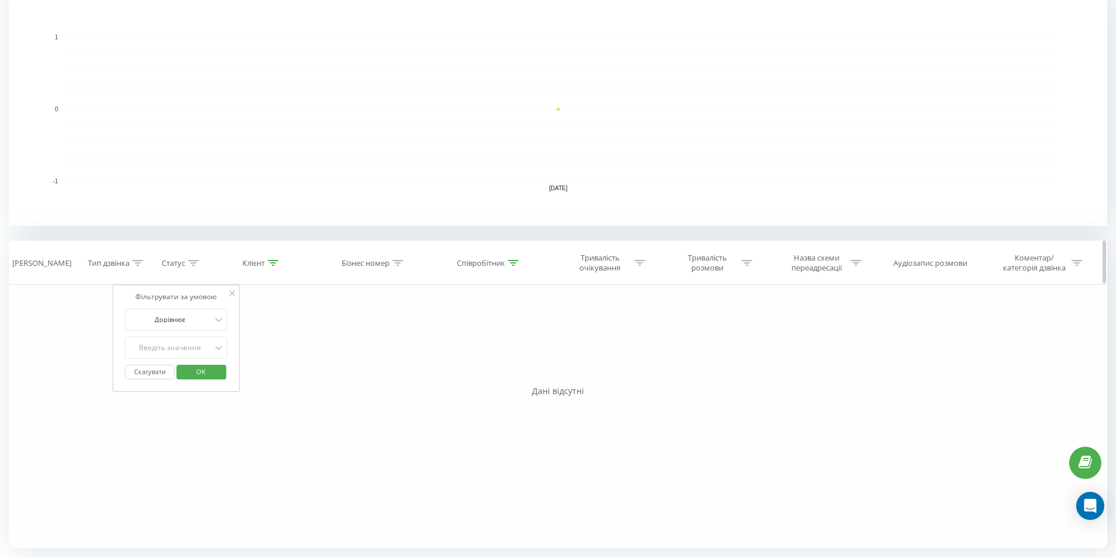
click at [277, 266] on div at bounding box center [273, 263] width 11 height 10
drag, startPoint x: 289, startPoint y: 342, endPoint x: 210, endPoint y: 344, distance: 79.1
click at [211, 344] on input "380931064834" at bounding box center [262, 347] width 103 height 20
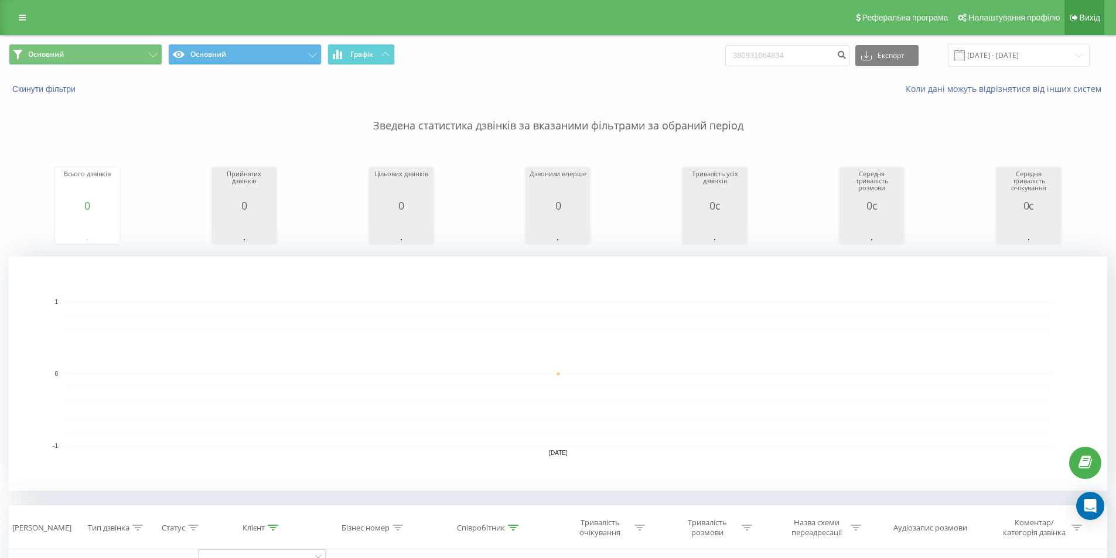
click at [1075, 8] on link "Вихід" at bounding box center [1084, 17] width 40 height 35
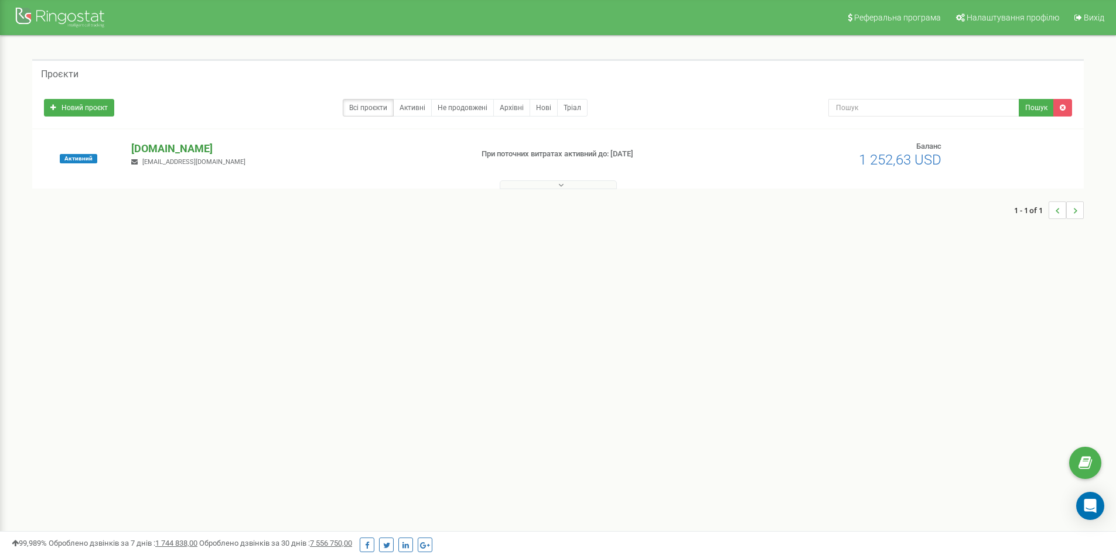
click at [225, 149] on p "[DOMAIN_NAME]" at bounding box center [296, 148] width 331 height 15
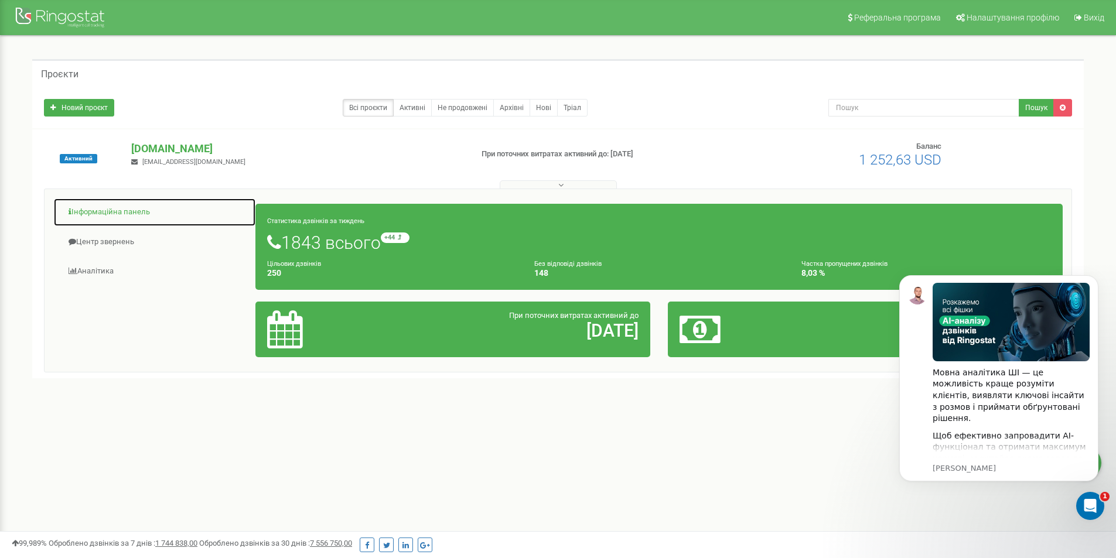
click at [125, 213] on link "Інформаційна панель" at bounding box center [154, 212] width 203 height 29
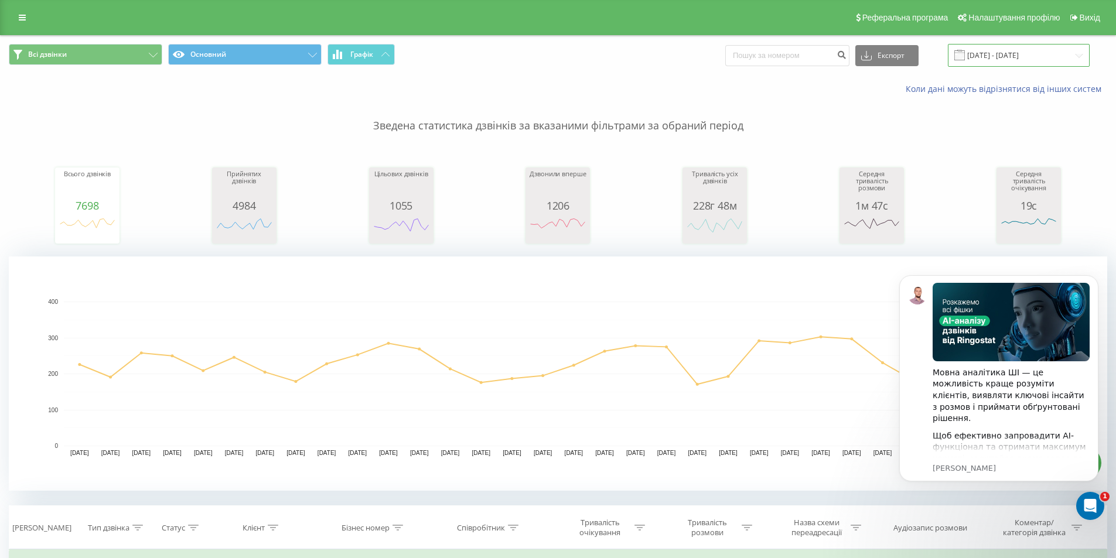
click at [1013, 59] on input "[DATE] - [DATE]" at bounding box center [1019, 55] width 142 height 23
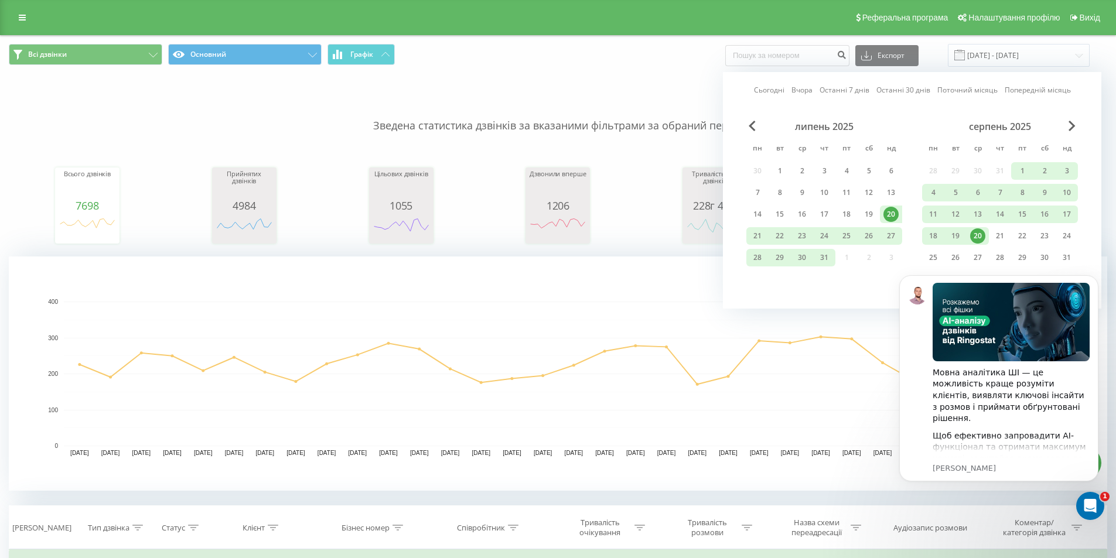
click at [979, 235] on div "20" at bounding box center [977, 235] width 15 height 15
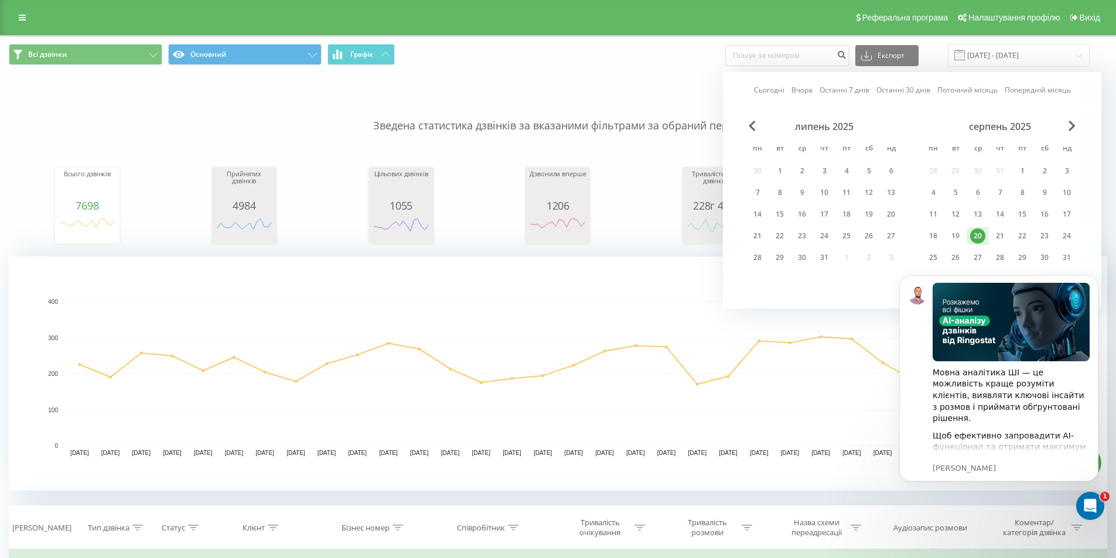
click at [979, 235] on div "20" at bounding box center [977, 235] width 15 height 15
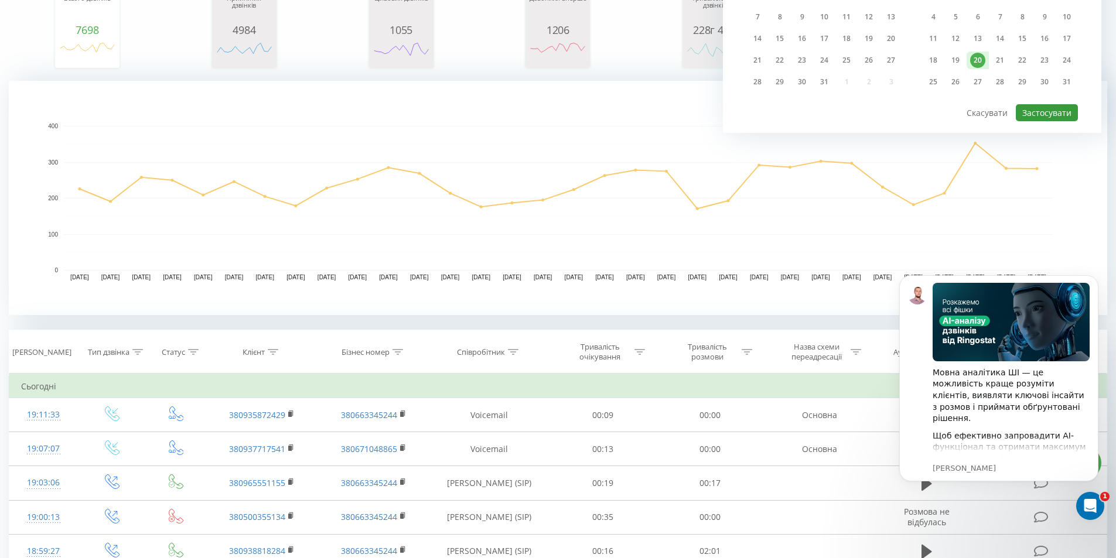
click at [1041, 115] on button "Застосувати" at bounding box center [1046, 112] width 62 height 17
type input "[DATE] - [DATE]"
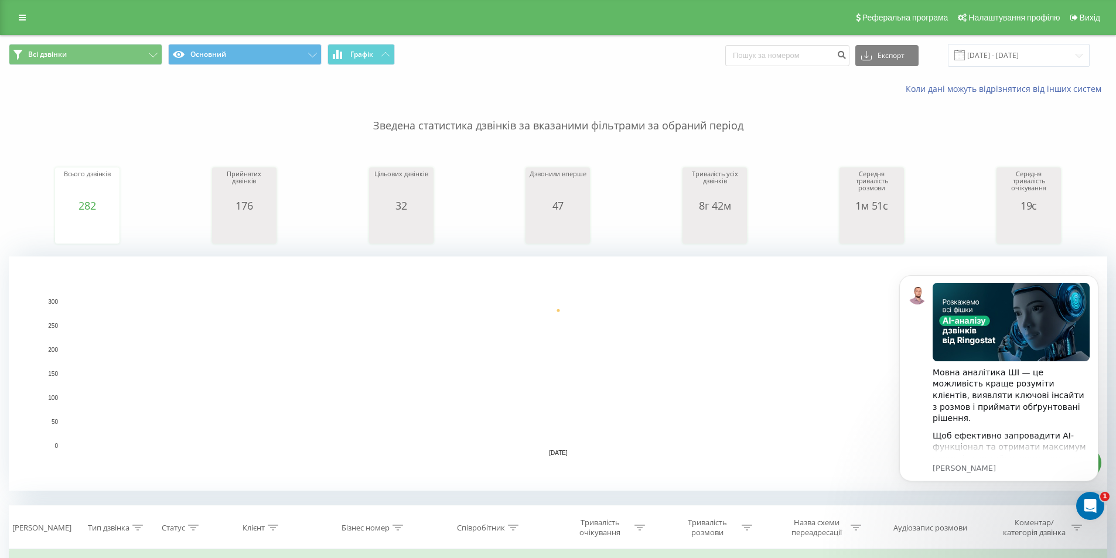
scroll to position [293, 0]
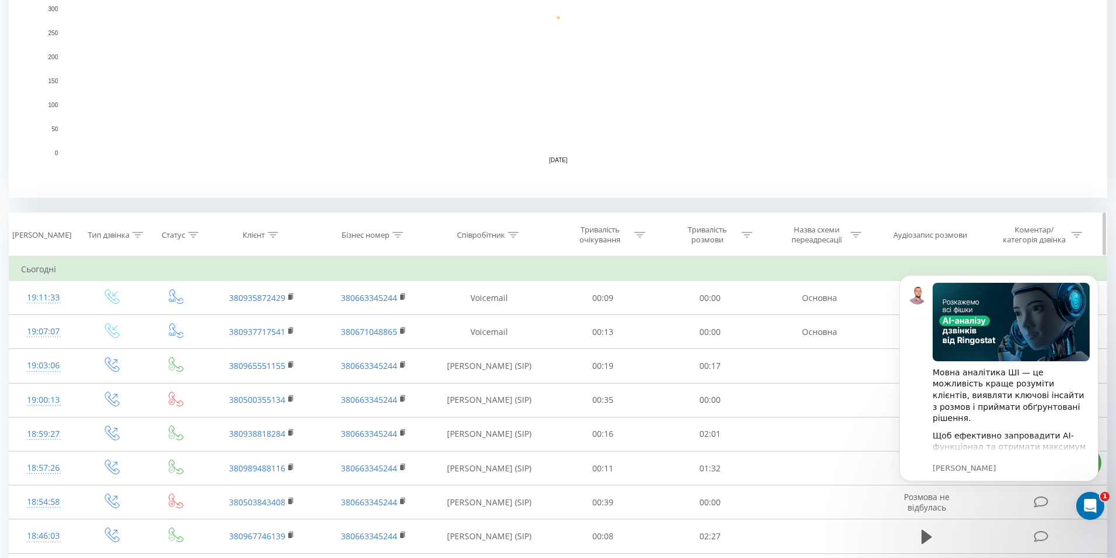
drag, startPoint x: 515, startPoint y: 238, endPoint x: 515, endPoint y: 245, distance: 7.6
click at [515, 237] on div at bounding box center [513, 235] width 11 height 10
click at [512, 316] on input "text" at bounding box center [488, 319] width 103 height 20
type input "[PERSON_NAME] (SIP)"
click at [511, 340] on span "OK" at bounding box center [514, 342] width 33 height 18
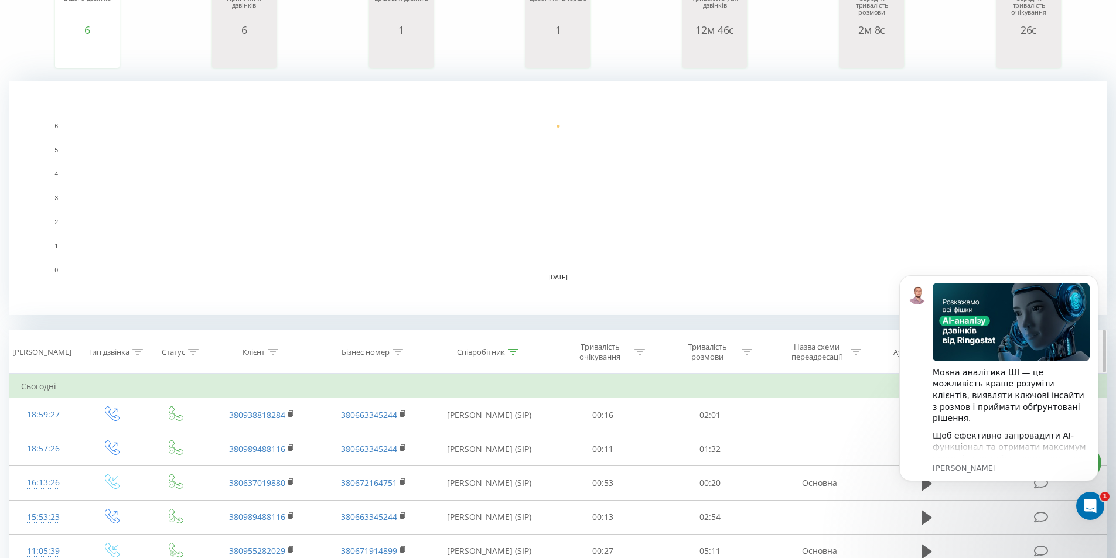
scroll to position [234, 0]
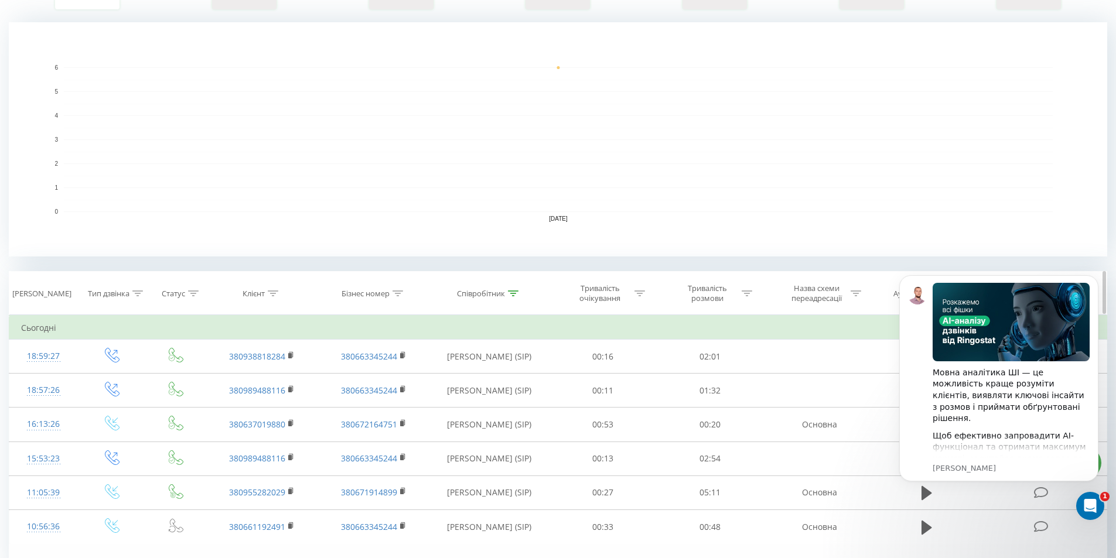
click at [398, 298] on div at bounding box center [397, 294] width 11 height 10
click at [407, 372] on input "text" at bounding box center [373, 377] width 103 height 20
click at [426, 289] on div "Бізнес номер" at bounding box center [373, 294] width 111 height 10
click at [272, 295] on icon at bounding box center [273, 293] width 11 height 6
click at [197, 290] on icon at bounding box center [193, 293] width 11 height 6
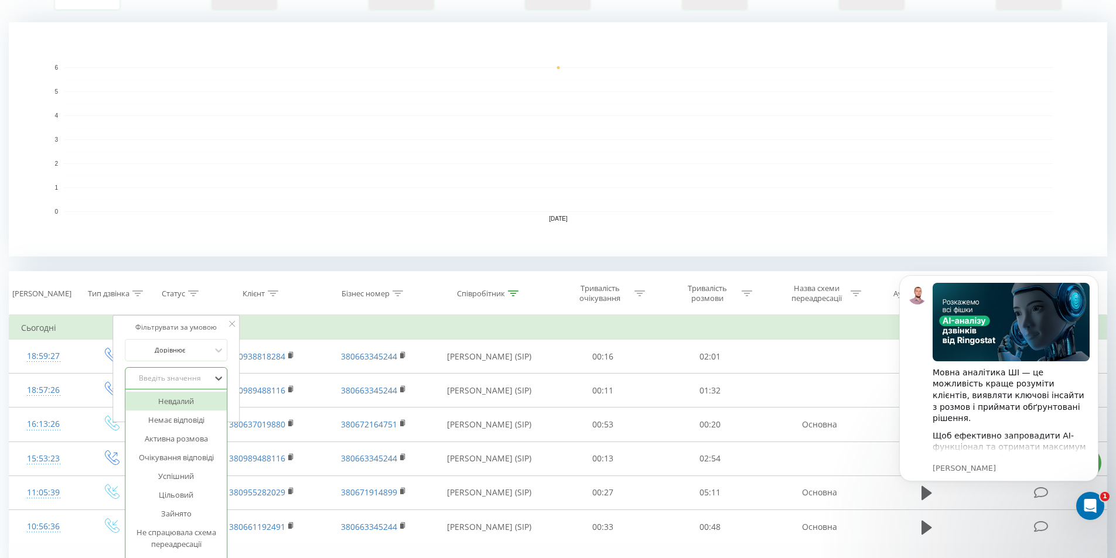
scroll to position [242, 0]
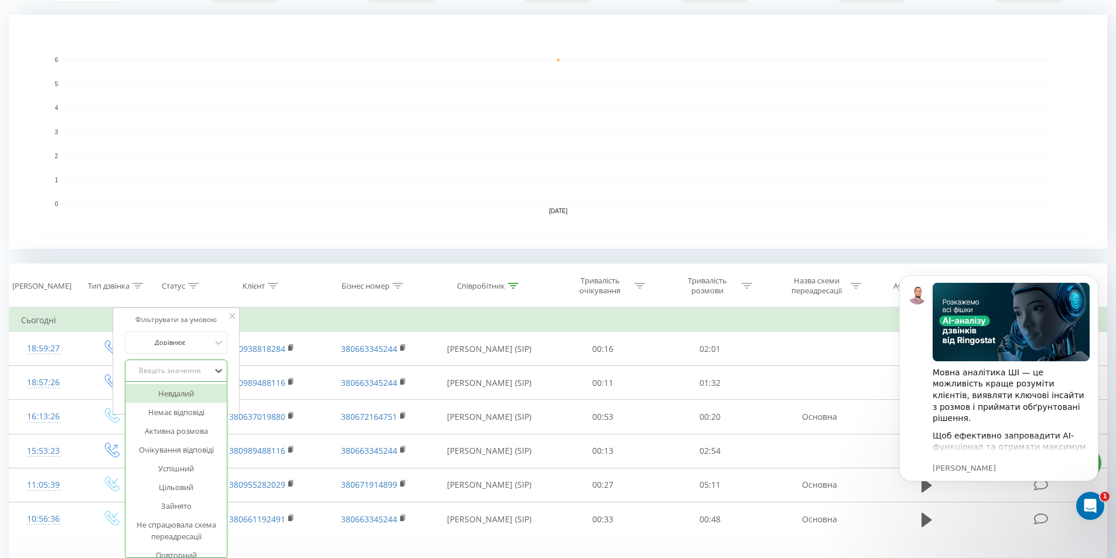
click at [199, 373] on div "Введіть значення" at bounding box center [169, 370] width 83 height 9
click at [138, 285] on icon at bounding box center [137, 286] width 11 height 6
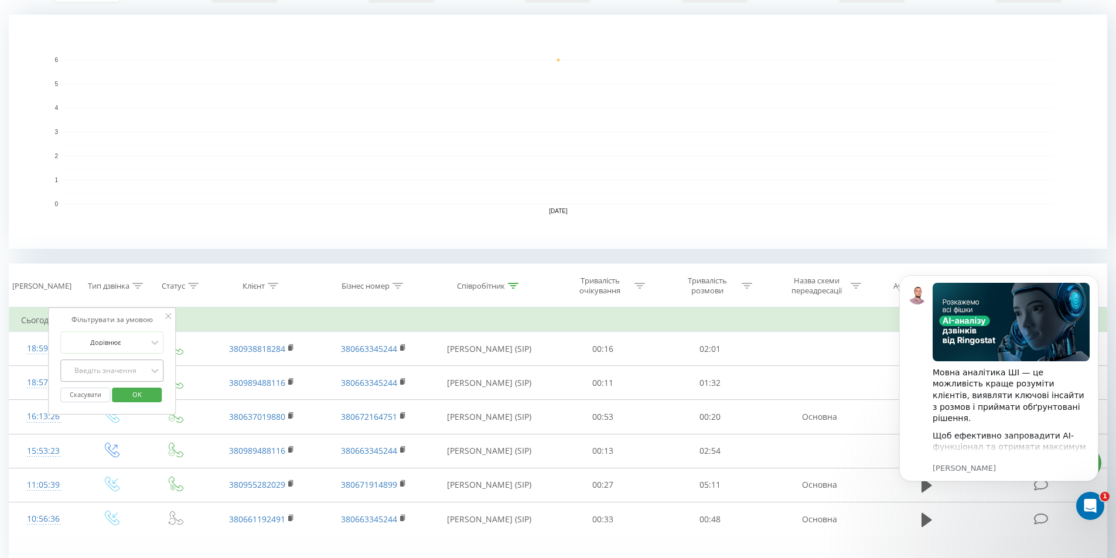
click at [138, 374] on div "Введіть значення" at bounding box center [105, 370] width 83 height 9
click at [139, 419] on div "Вихідний" at bounding box center [112, 412] width 102 height 19
click at [152, 394] on span "OK" at bounding box center [137, 394] width 33 height 18
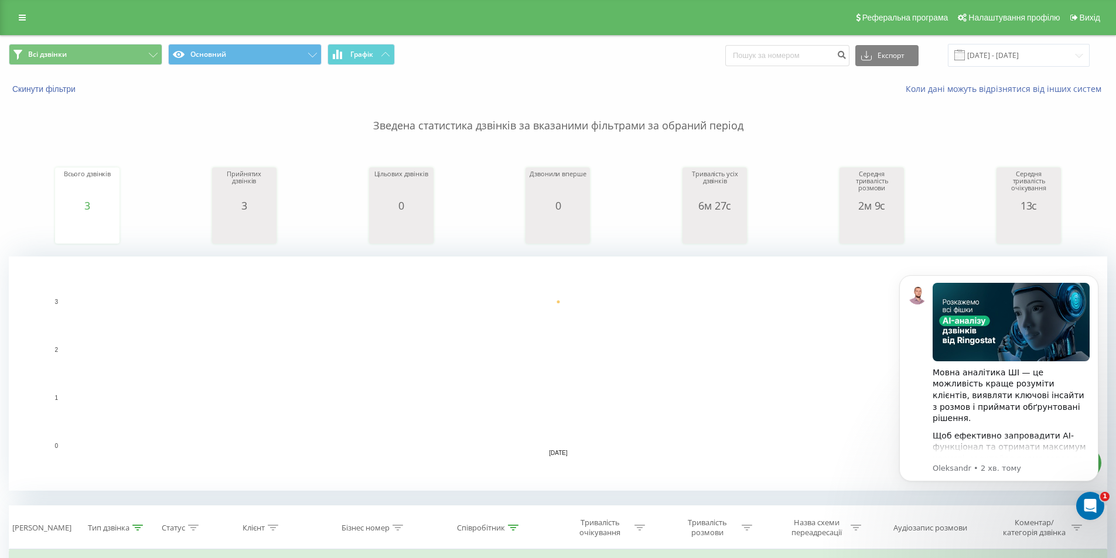
scroll to position [299, 0]
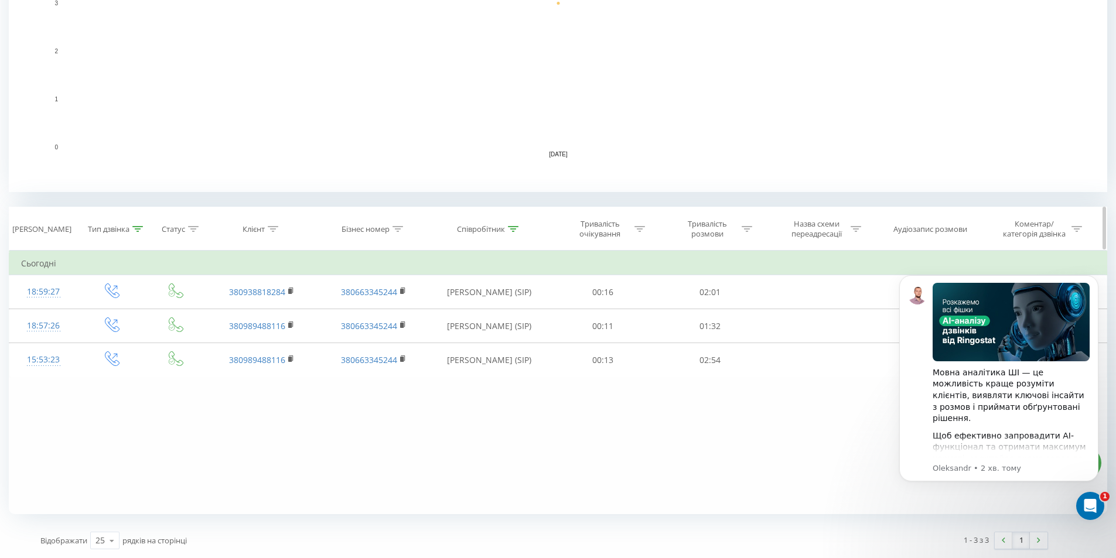
click at [136, 227] on icon at bounding box center [137, 229] width 11 height 6
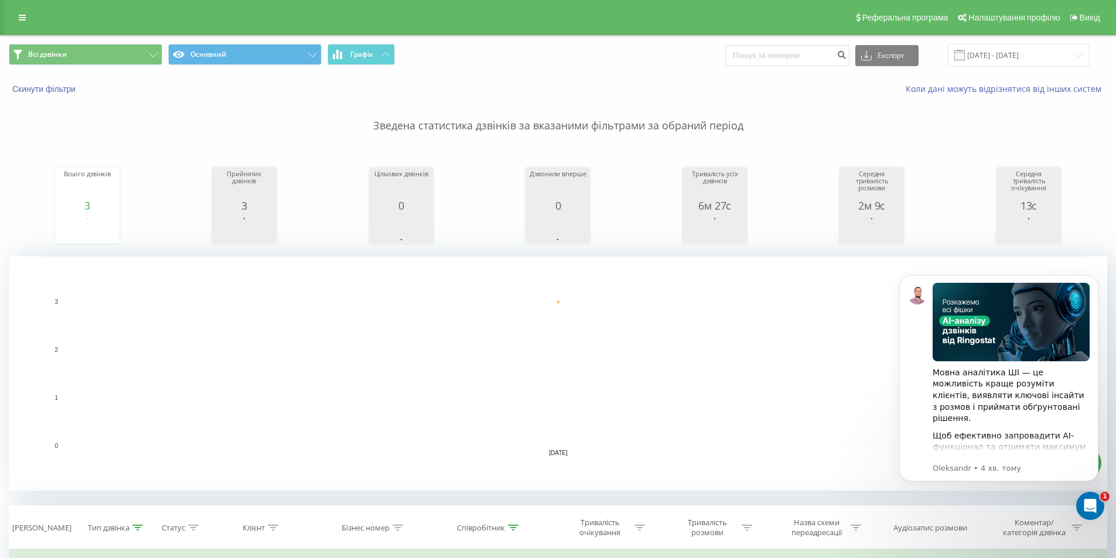
scroll to position [234, 0]
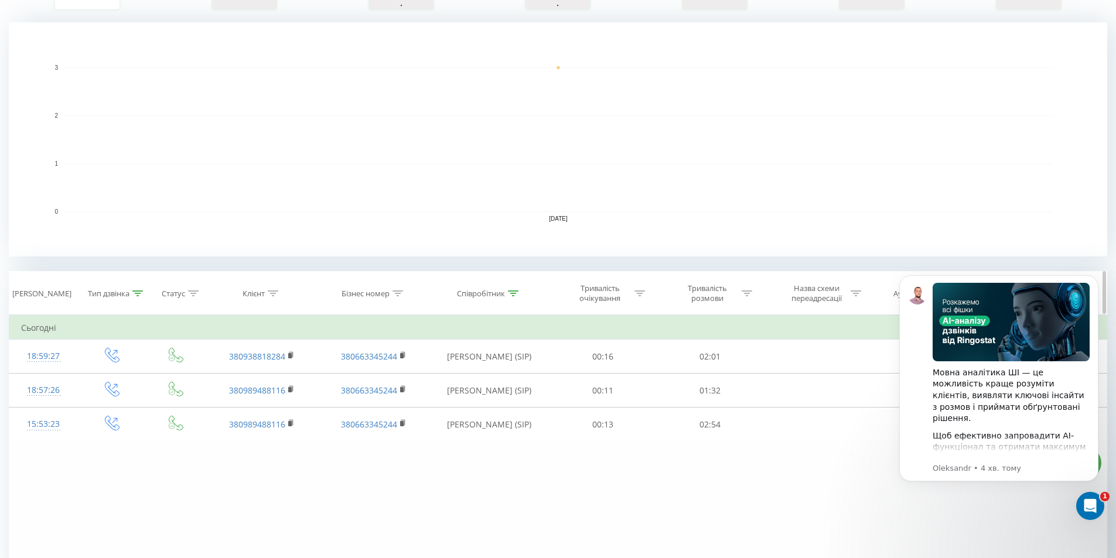
click at [136, 293] on icon at bounding box center [138, 293] width 11 height 6
click at [135, 375] on div at bounding box center [105, 377] width 83 height 11
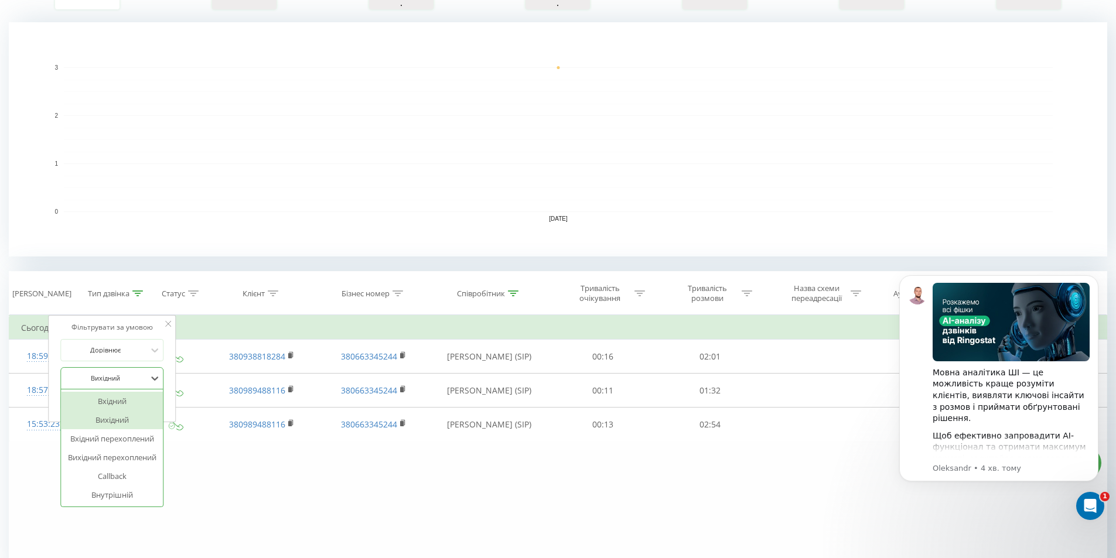
click at [128, 401] on div "Вхідний" at bounding box center [112, 401] width 102 height 19
click at [147, 408] on span "OK" at bounding box center [137, 402] width 33 height 18
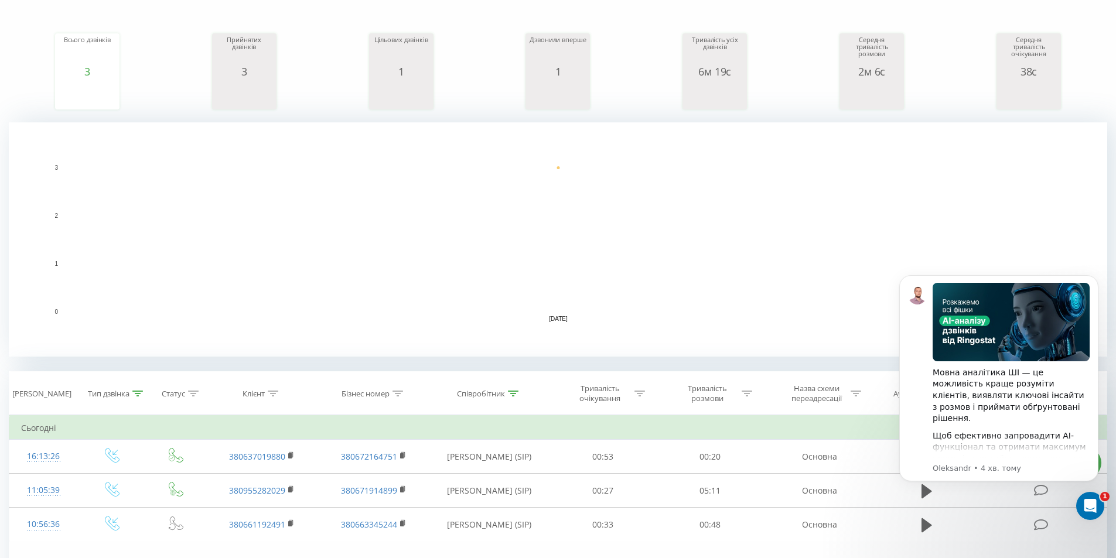
scroll to position [193, 0]
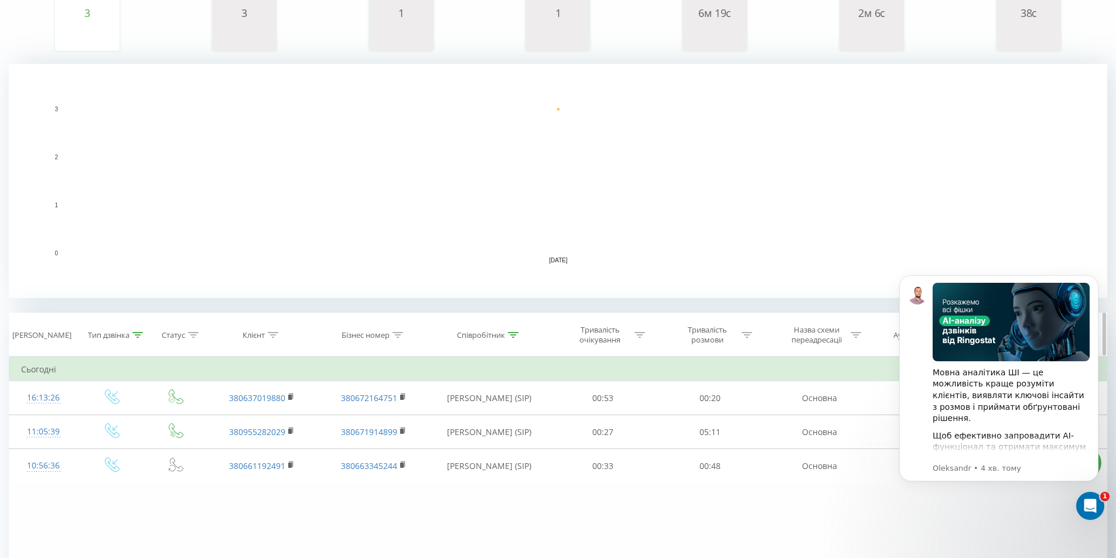
click at [197, 339] on div at bounding box center [193, 335] width 11 height 10
click at [135, 336] on icon at bounding box center [137, 335] width 11 height 6
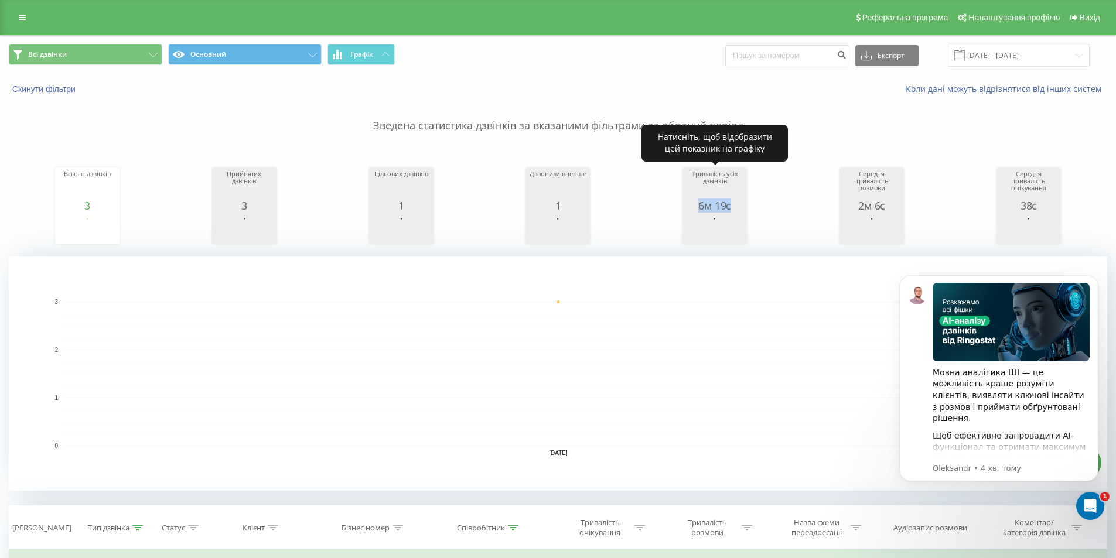
drag, startPoint x: 736, startPoint y: 207, endPoint x: 695, endPoint y: 204, distance: 41.7
click at [695, 204] on div "6м 19с" at bounding box center [714, 206] width 59 height 12
copy div "6м 19с"
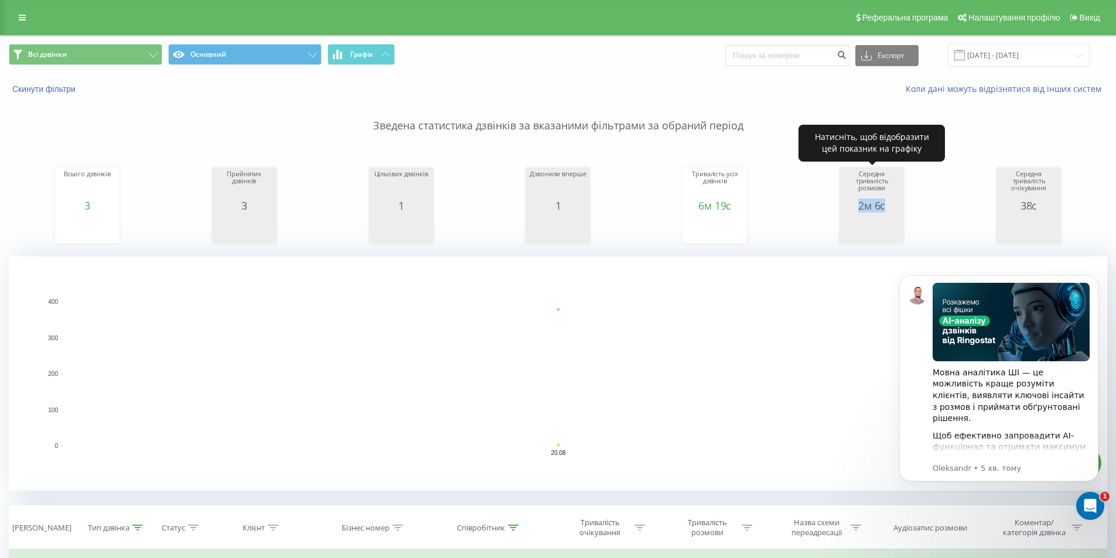
drag, startPoint x: 897, startPoint y: 206, endPoint x: 849, endPoint y: 210, distance: 48.2
click at [849, 210] on div "2м 6с" at bounding box center [871, 206] width 59 height 12
copy div "2м 6с"
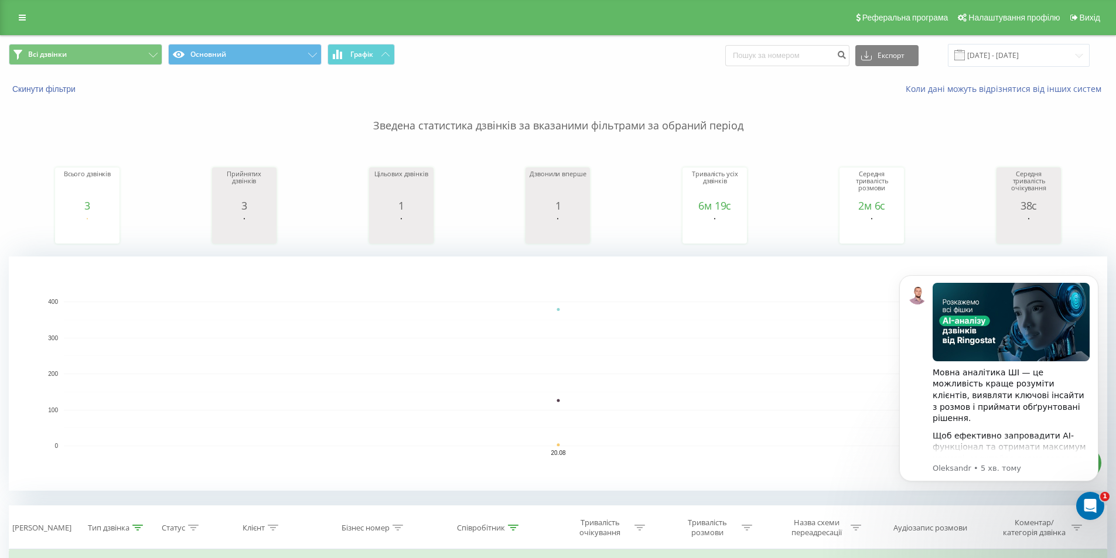
click at [786, 143] on div "Зведена статистика дзвінків за вказаними фільтрами за обраний період Всього дзв…" at bounding box center [558, 293] width 1098 height 396
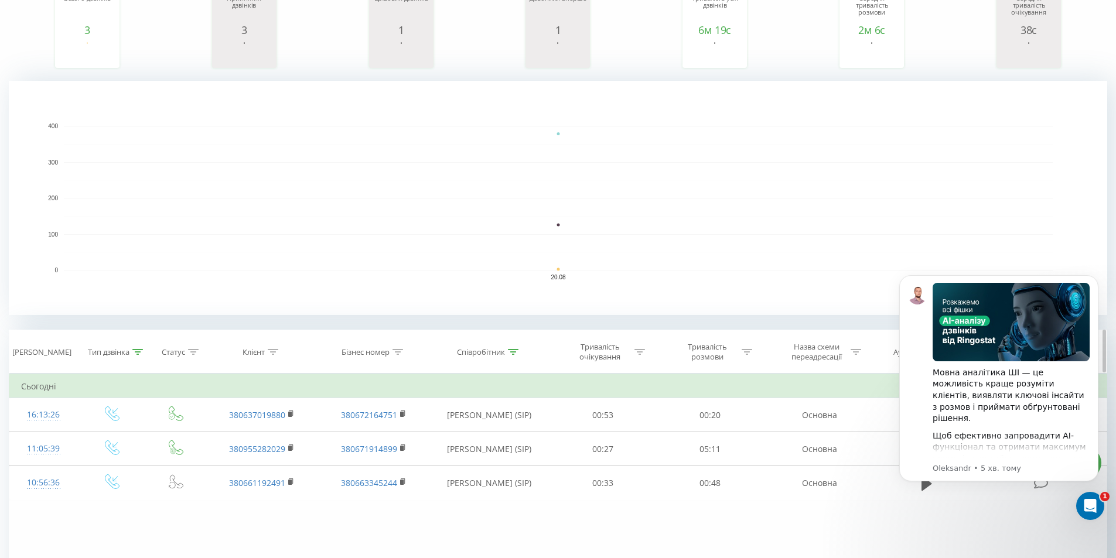
scroll to position [234, 0]
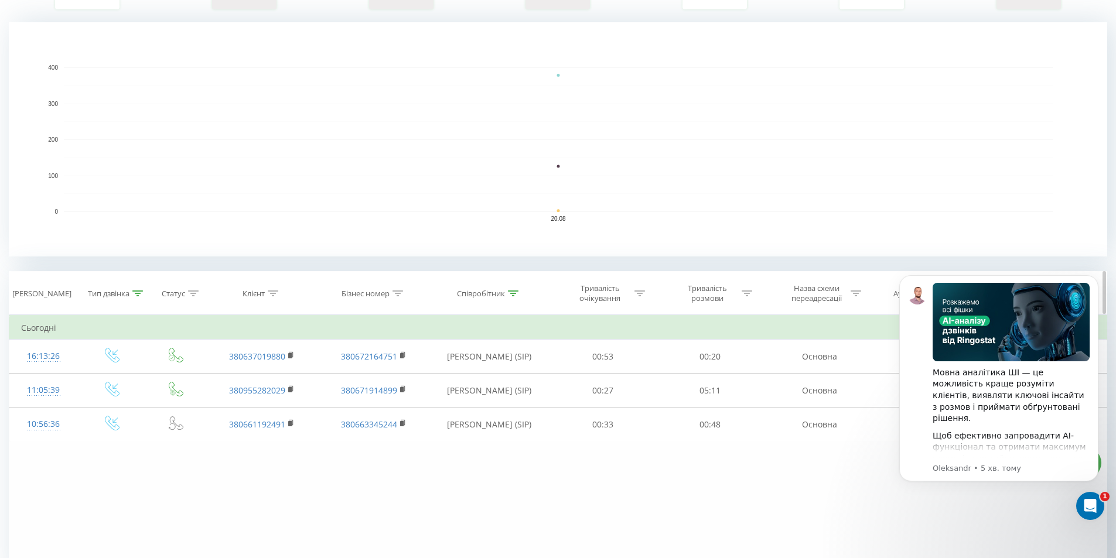
click at [197, 290] on icon at bounding box center [193, 293] width 11 height 6
click at [279, 293] on div "Клієнт" at bounding box center [261, 294] width 111 height 10
click at [276, 292] on icon at bounding box center [273, 293] width 11 height 6
click at [514, 293] on icon at bounding box center [513, 293] width 11 height 6
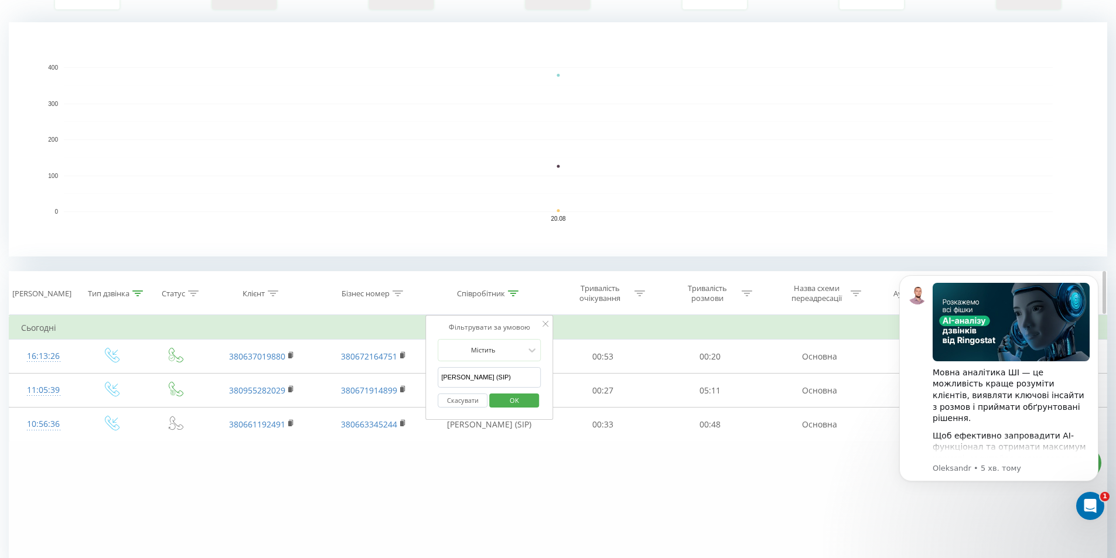
click at [137, 295] on icon at bounding box center [137, 293] width 11 height 6
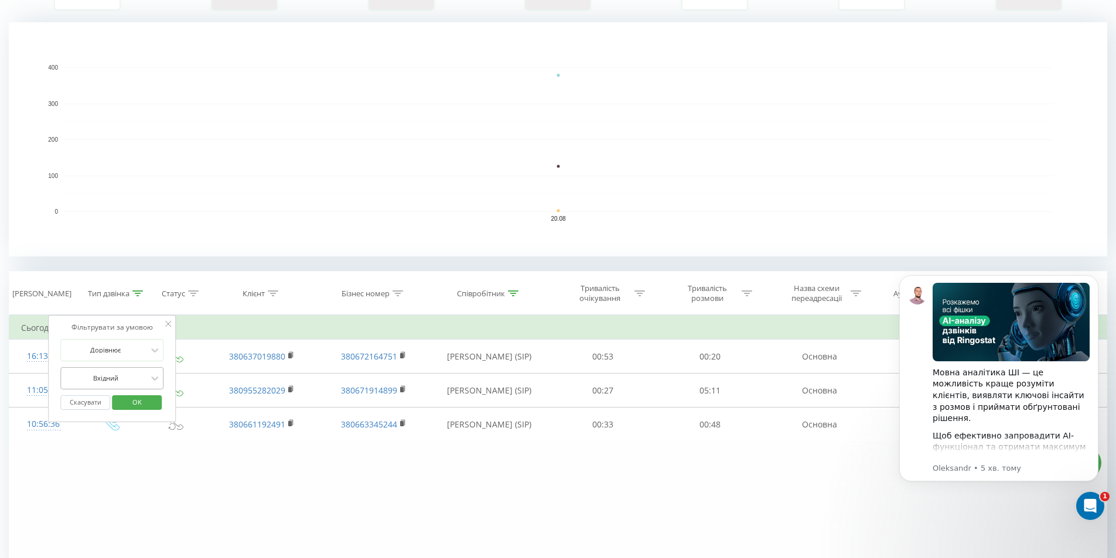
click at [135, 378] on div at bounding box center [105, 377] width 83 height 11
click at [130, 414] on div "Вихідний" at bounding box center [112, 420] width 102 height 19
click at [133, 402] on span "OK" at bounding box center [137, 402] width 33 height 18
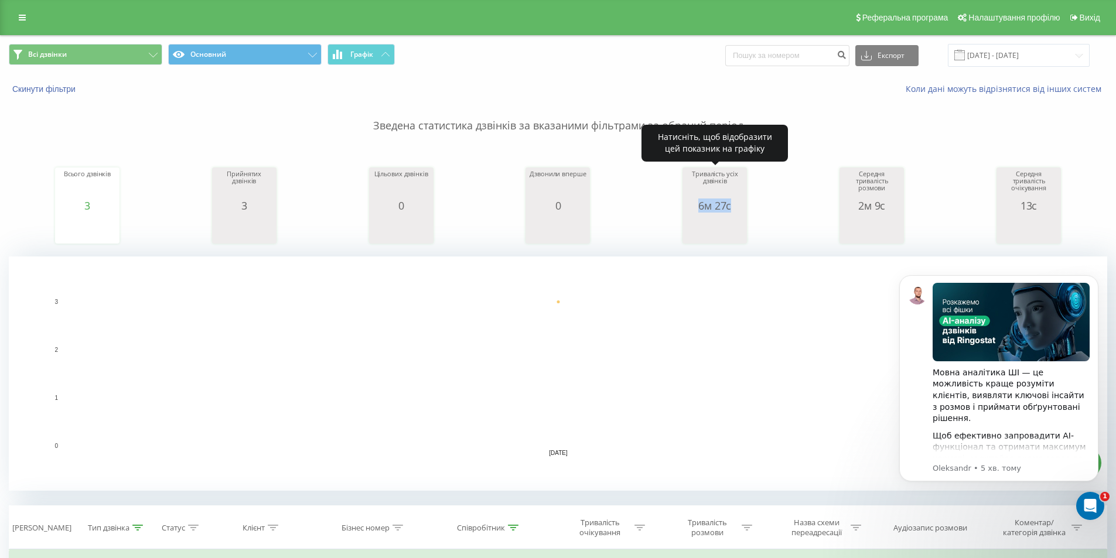
drag, startPoint x: 732, startPoint y: 208, endPoint x: 681, endPoint y: 211, distance: 51.1
click at [681, 211] on div "Всього дзвінків 3 date totalCalls [DATE] 3 [DATE] Прийнятих дзвінків 3 date ans…" at bounding box center [558, 194] width 1098 height 101
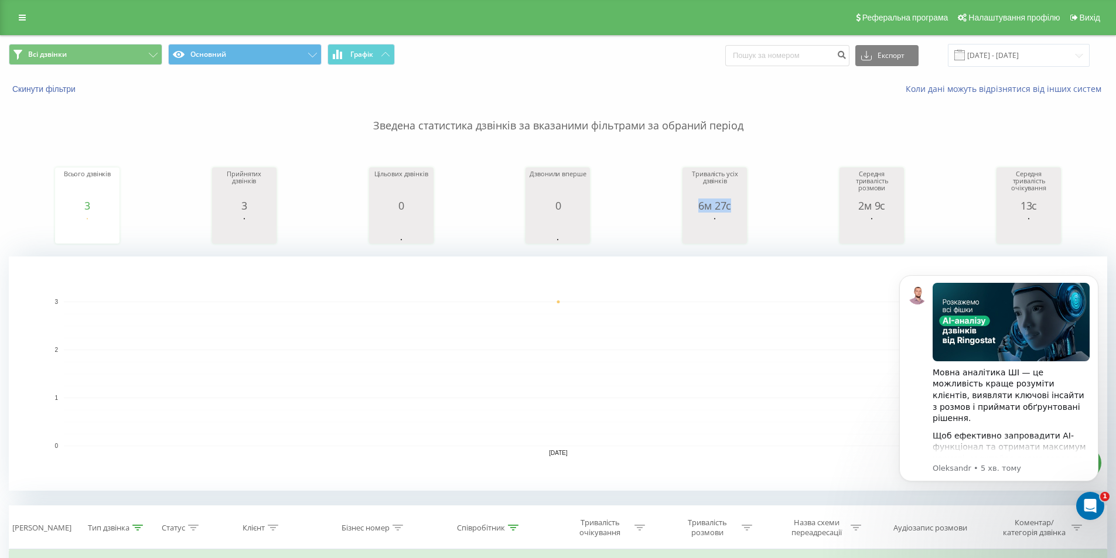
copy div "6м 27с"
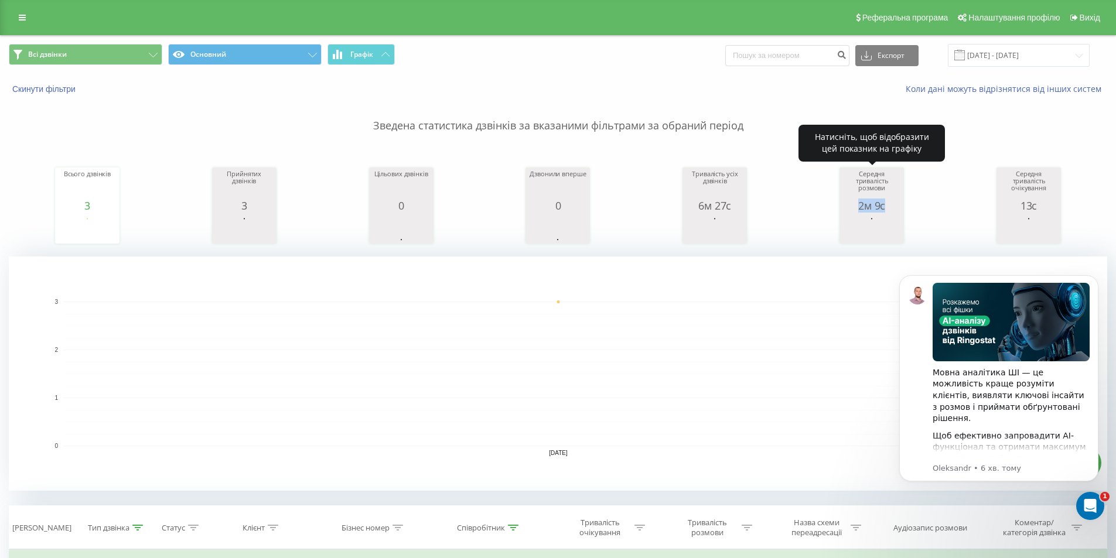
click at [856, 209] on div "Середня тривалість розмови 2м 9с date averageConversationTime [DATE] [PHONE_NUM…" at bounding box center [871, 208] width 59 height 76
copy div "2м 9с"
